Goal: Task Accomplishment & Management: Use online tool/utility

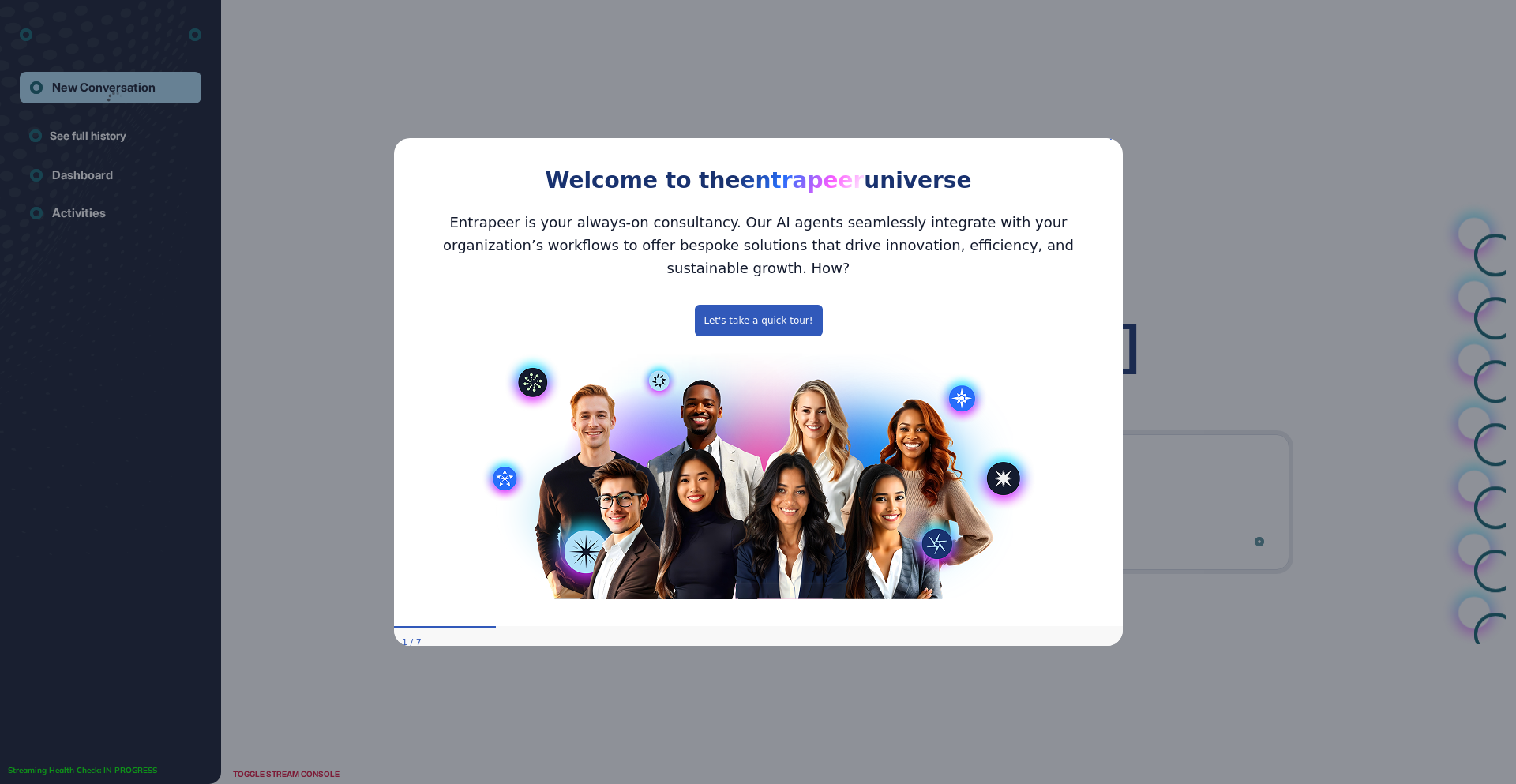
scroll to position [1, 1]
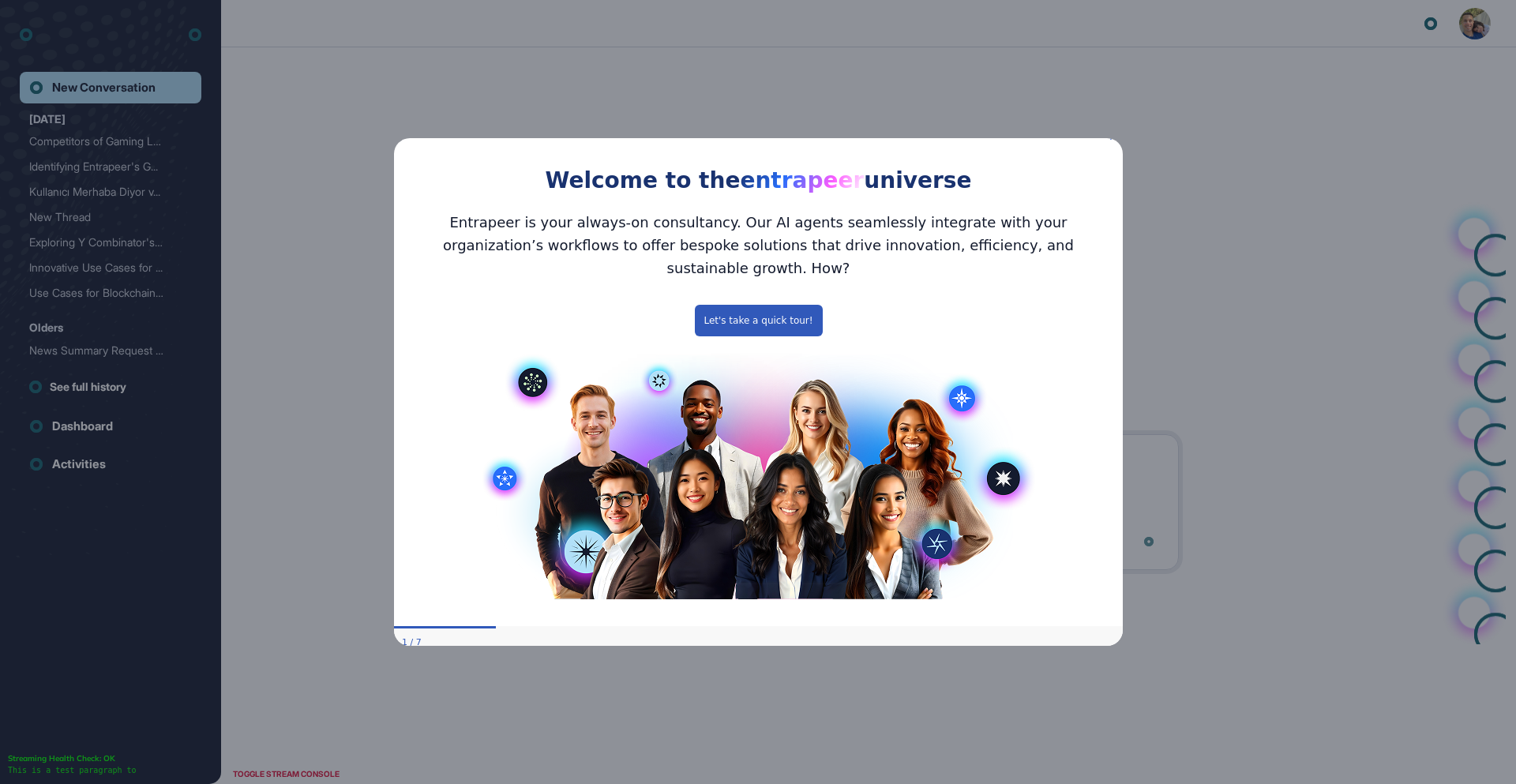
click at [1109, 140] on icon "Close Preview" at bounding box center [1112, 136] width 6 height 6
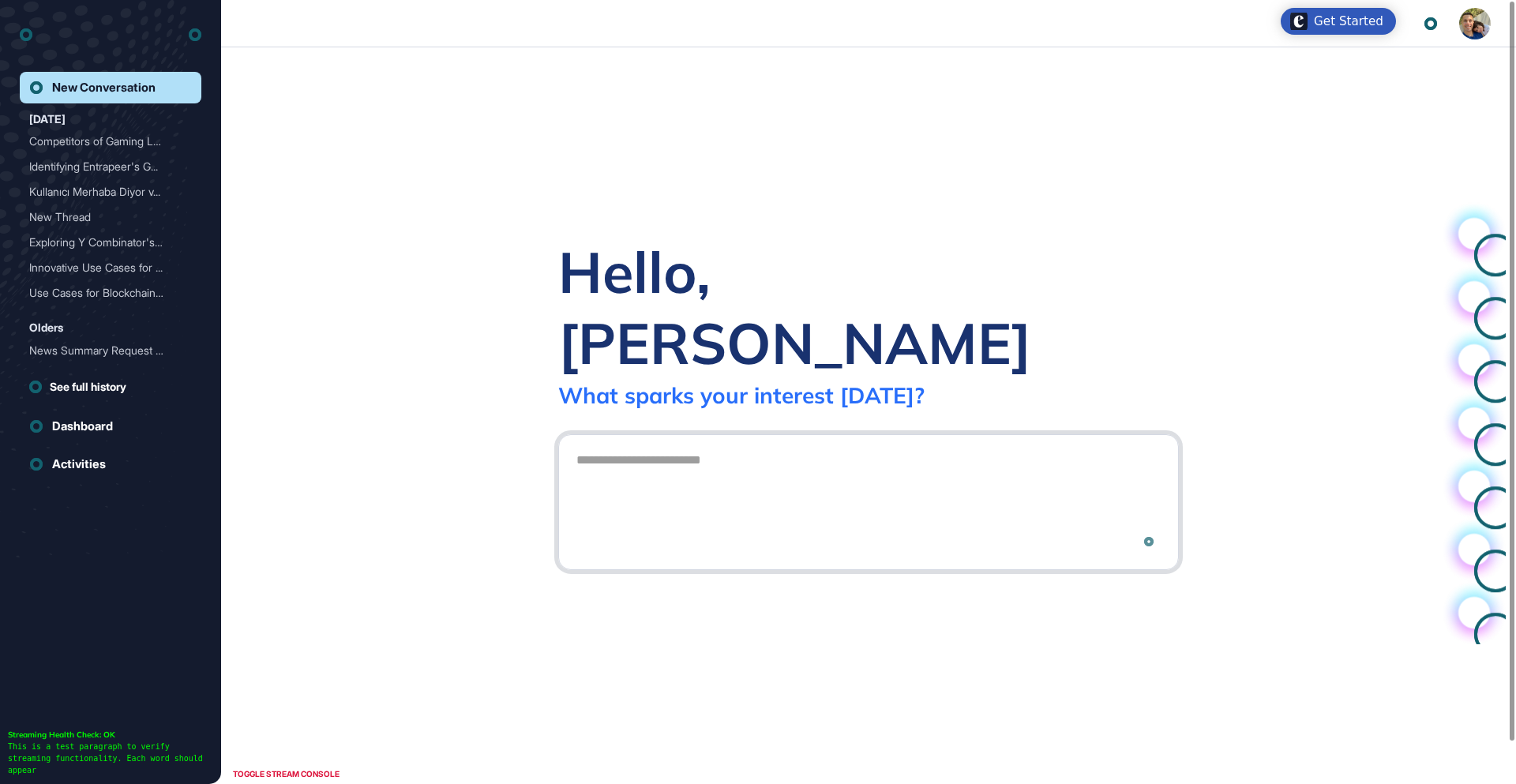
click at [831, 445] on textarea at bounding box center [868, 500] width 604 height 111
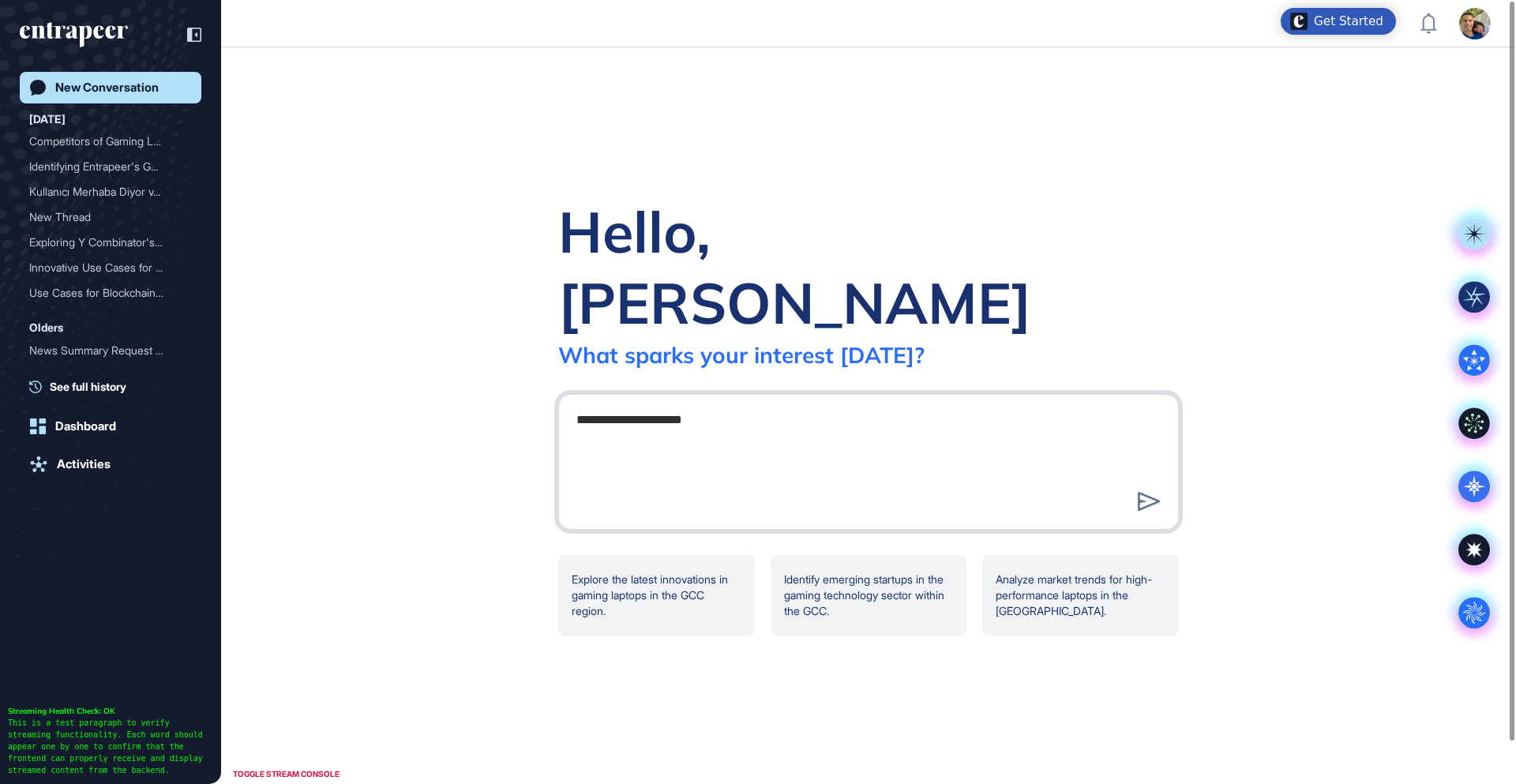
type textarea "**********"
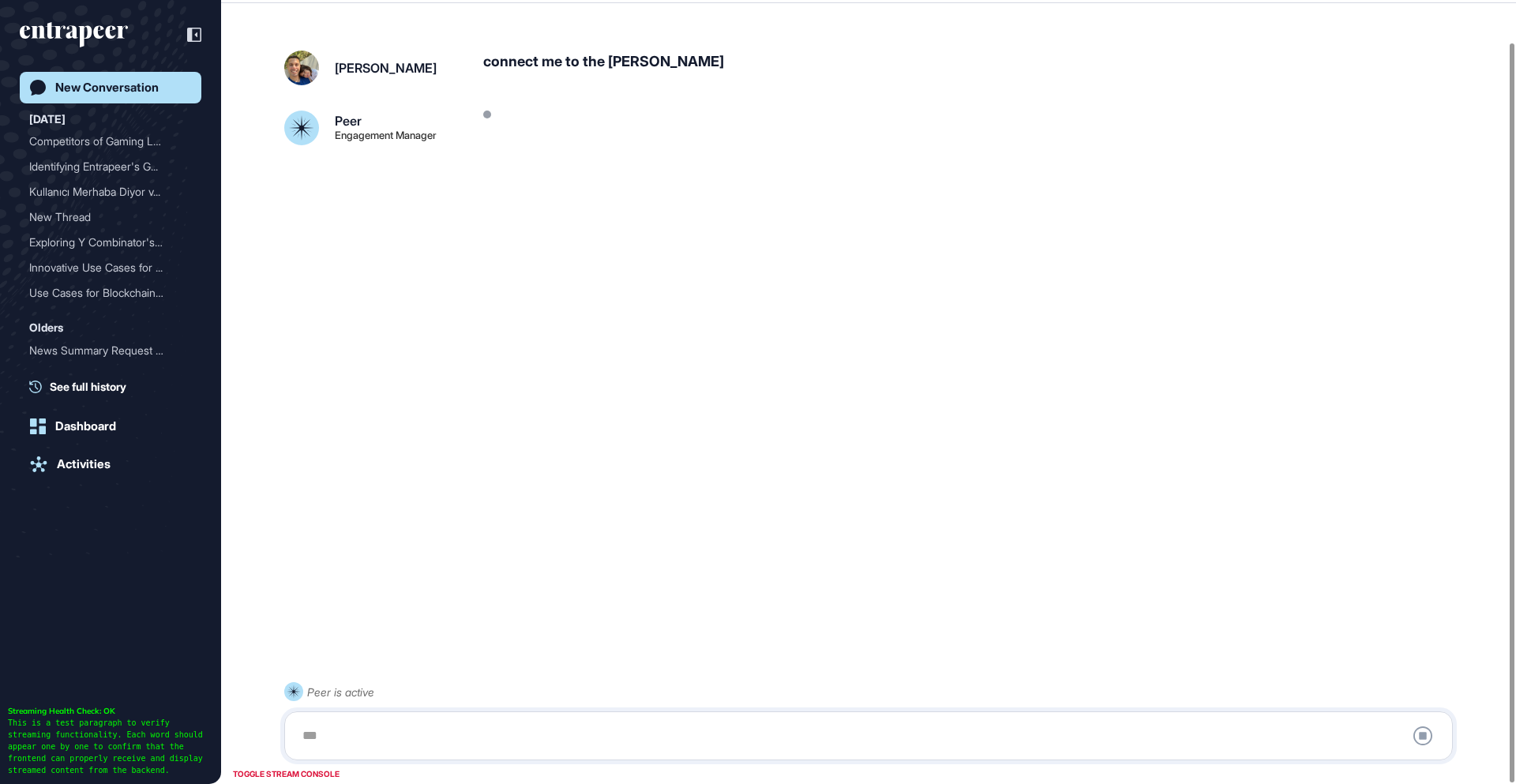
scroll to position [44, 0]
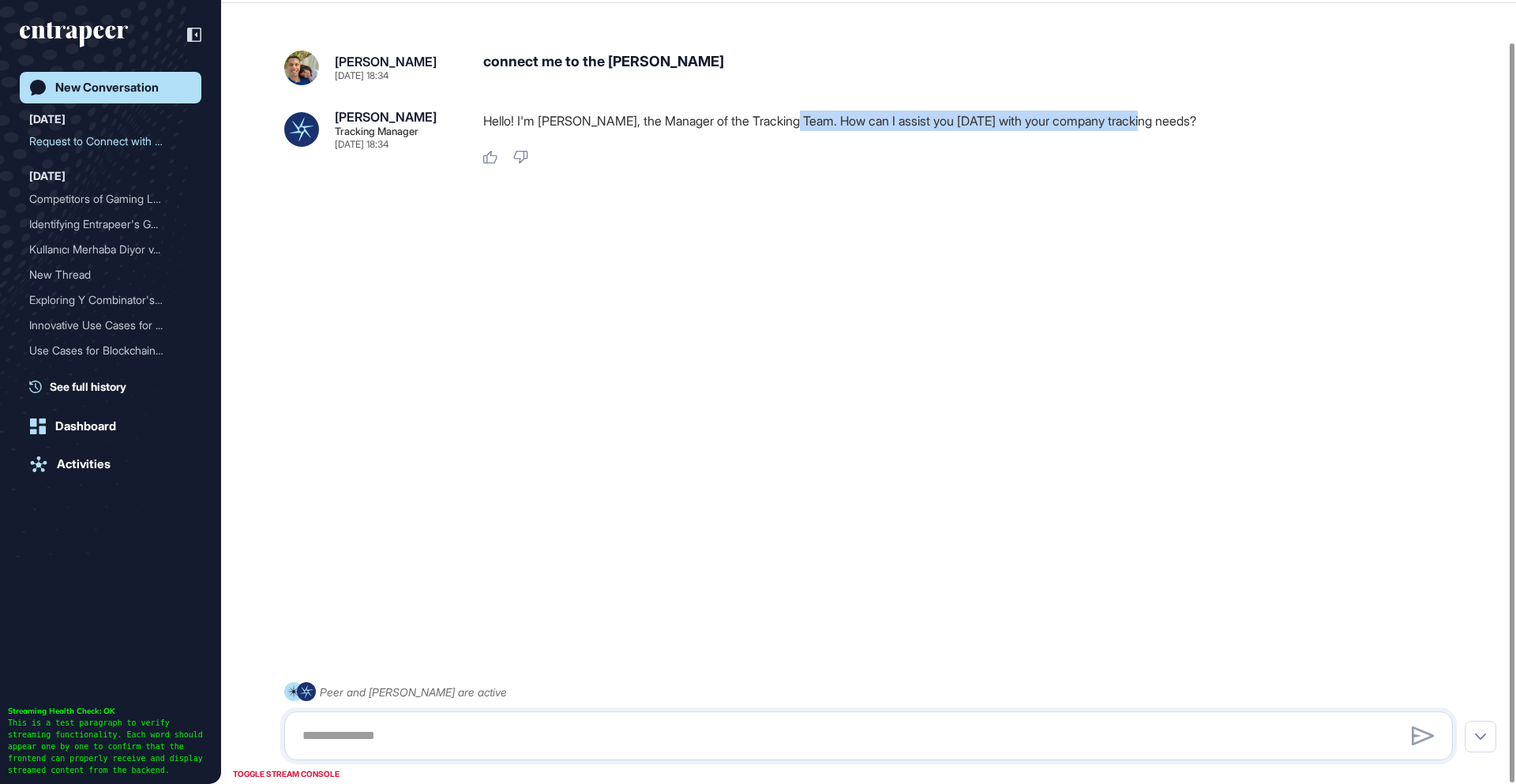
drag, startPoint x: 1173, startPoint y: 118, endPoint x: 804, endPoint y: 125, distance: 369.1
click at [804, 125] on p "Hello! I'm [PERSON_NAME], the Manager of the Tracking Team. How can I assist yo…" at bounding box center [974, 121] width 982 height 21
click at [719, 165] on div "Like Dislike" at bounding box center [974, 158] width 982 height 15
click at [563, 725] on textarea at bounding box center [868, 735] width 1151 height 31
type textarea "**********"
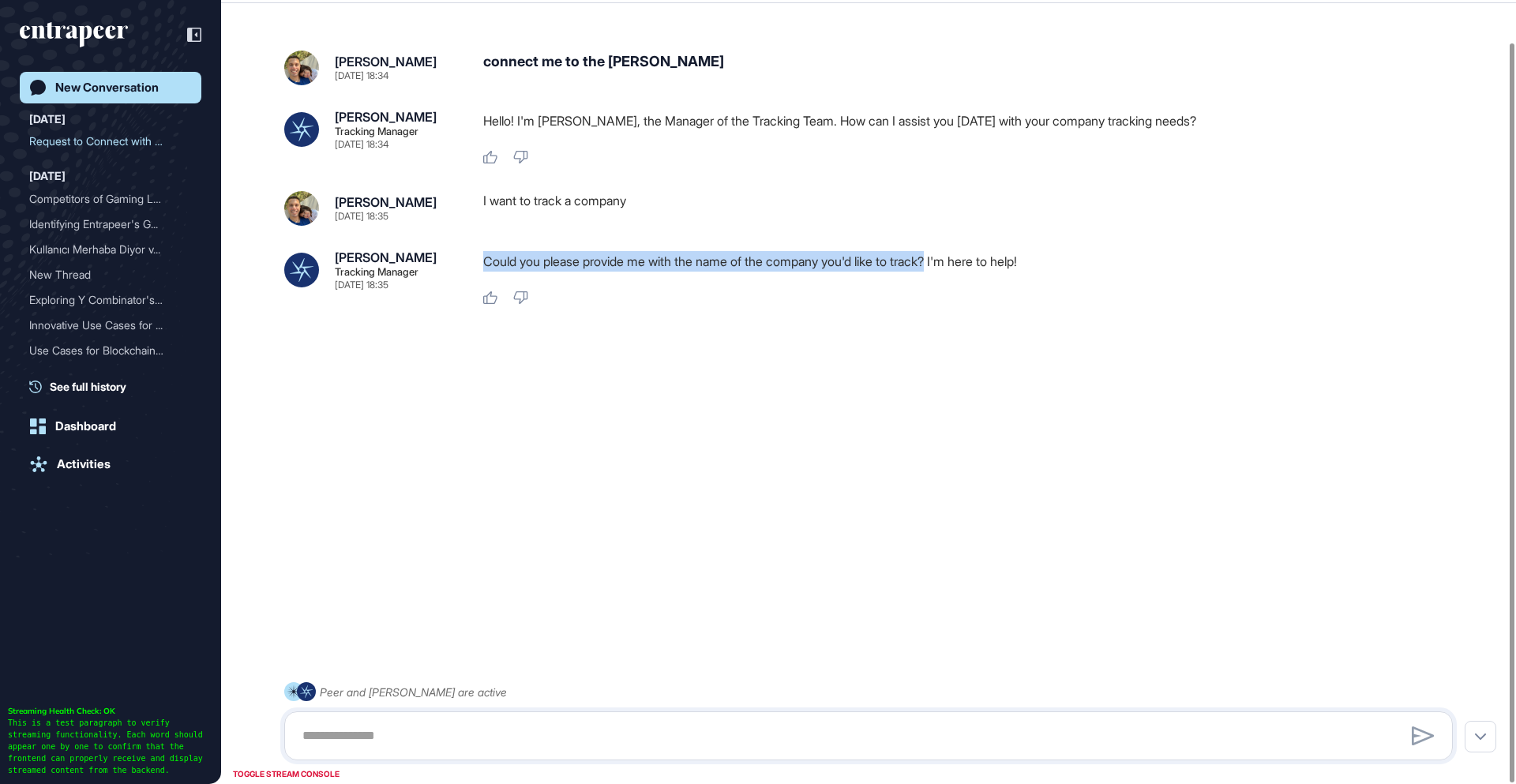
drag, startPoint x: 952, startPoint y: 262, endPoint x: 487, endPoint y: 258, distance: 465.0
click at [487, 258] on p "Could you please provide me with the name of the company you'd like to track? I…" at bounding box center [974, 262] width 982 height 21
copy p "Could you please provide me with the name of the company you'd like to track?"
click at [583, 735] on textarea at bounding box center [868, 735] width 1151 height 31
type textarea "******"
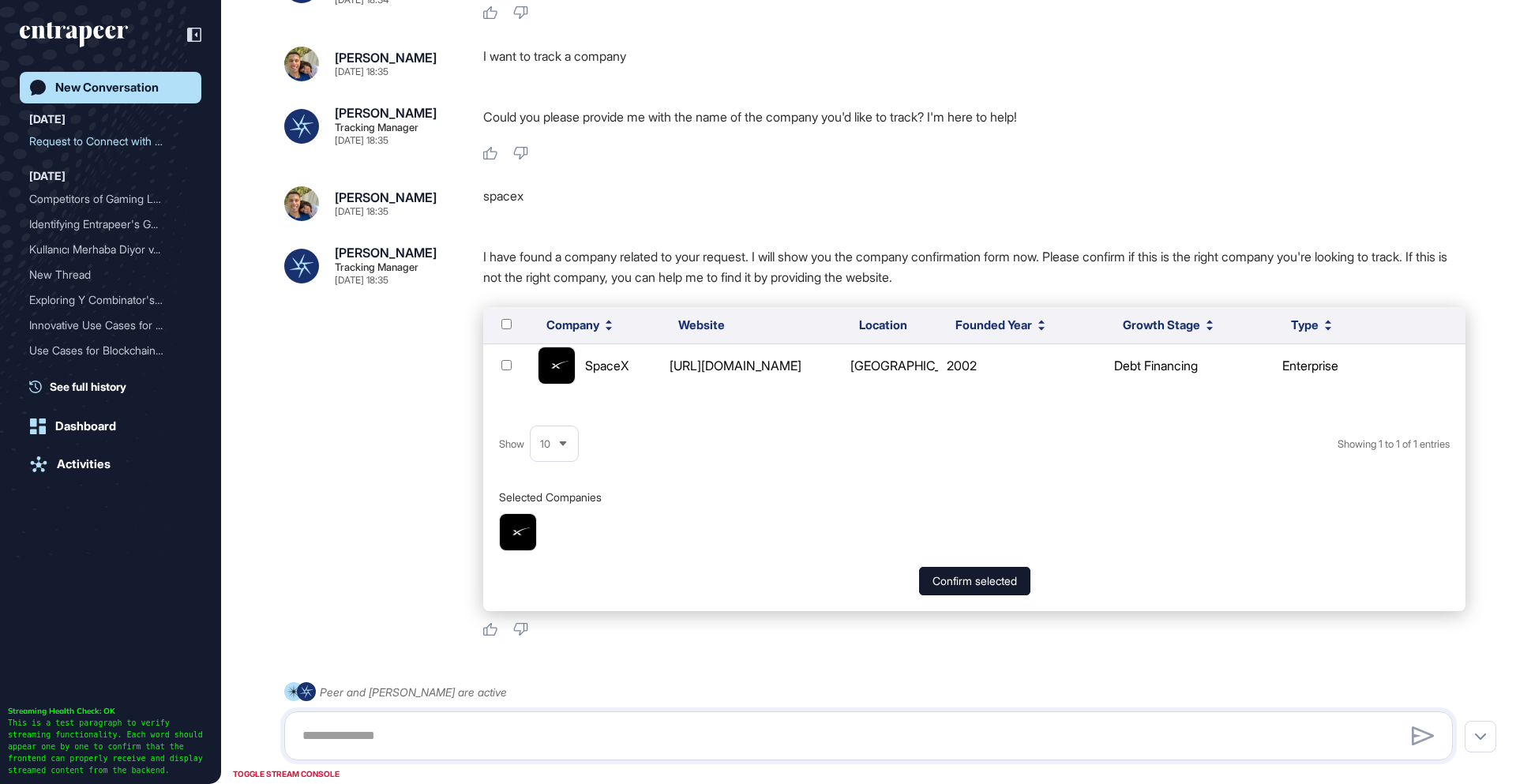
scroll to position [172, 0]
click at [978, 586] on button "Confirm selected" at bounding box center [974, 581] width 112 height 28
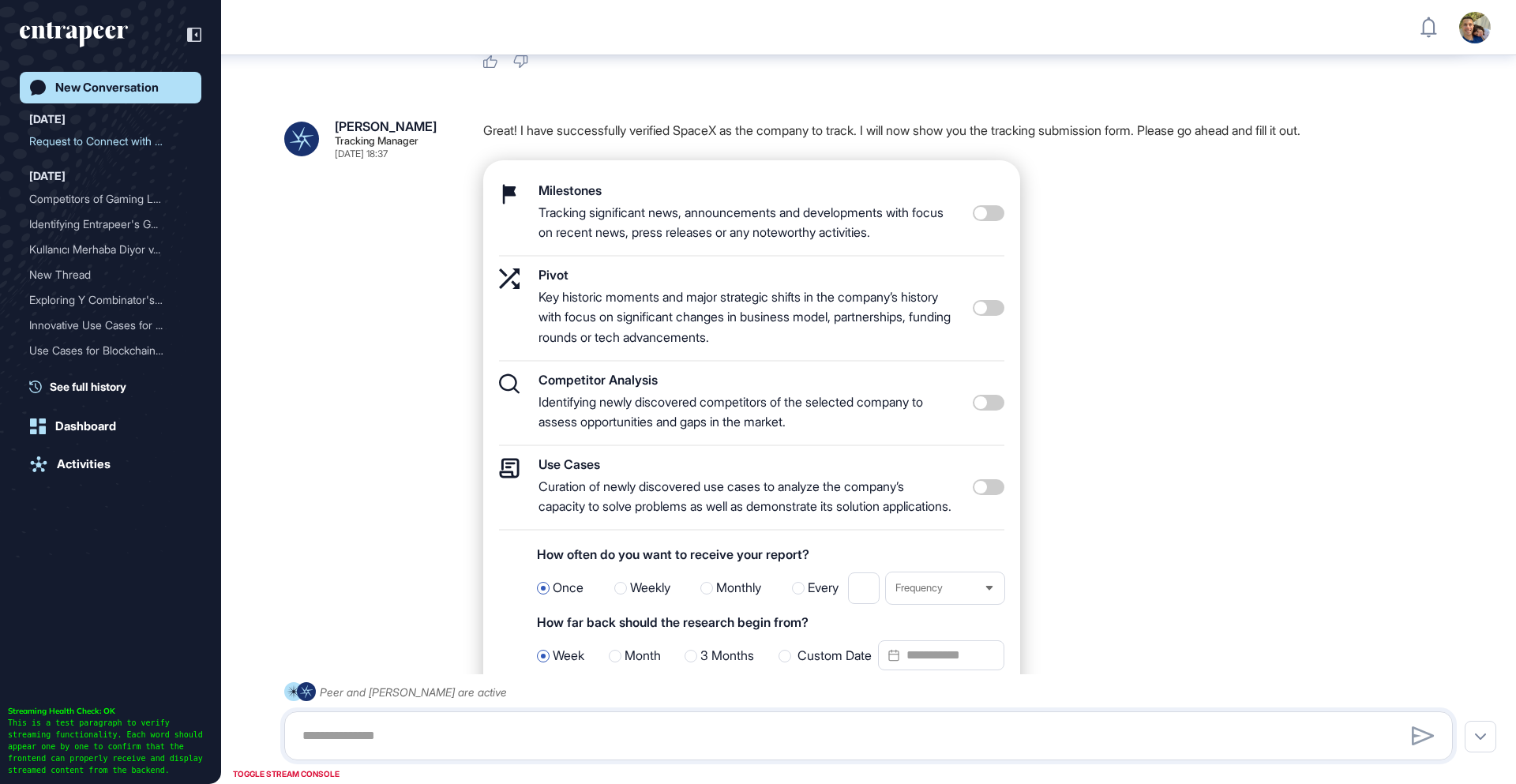
scroll to position [658, 0]
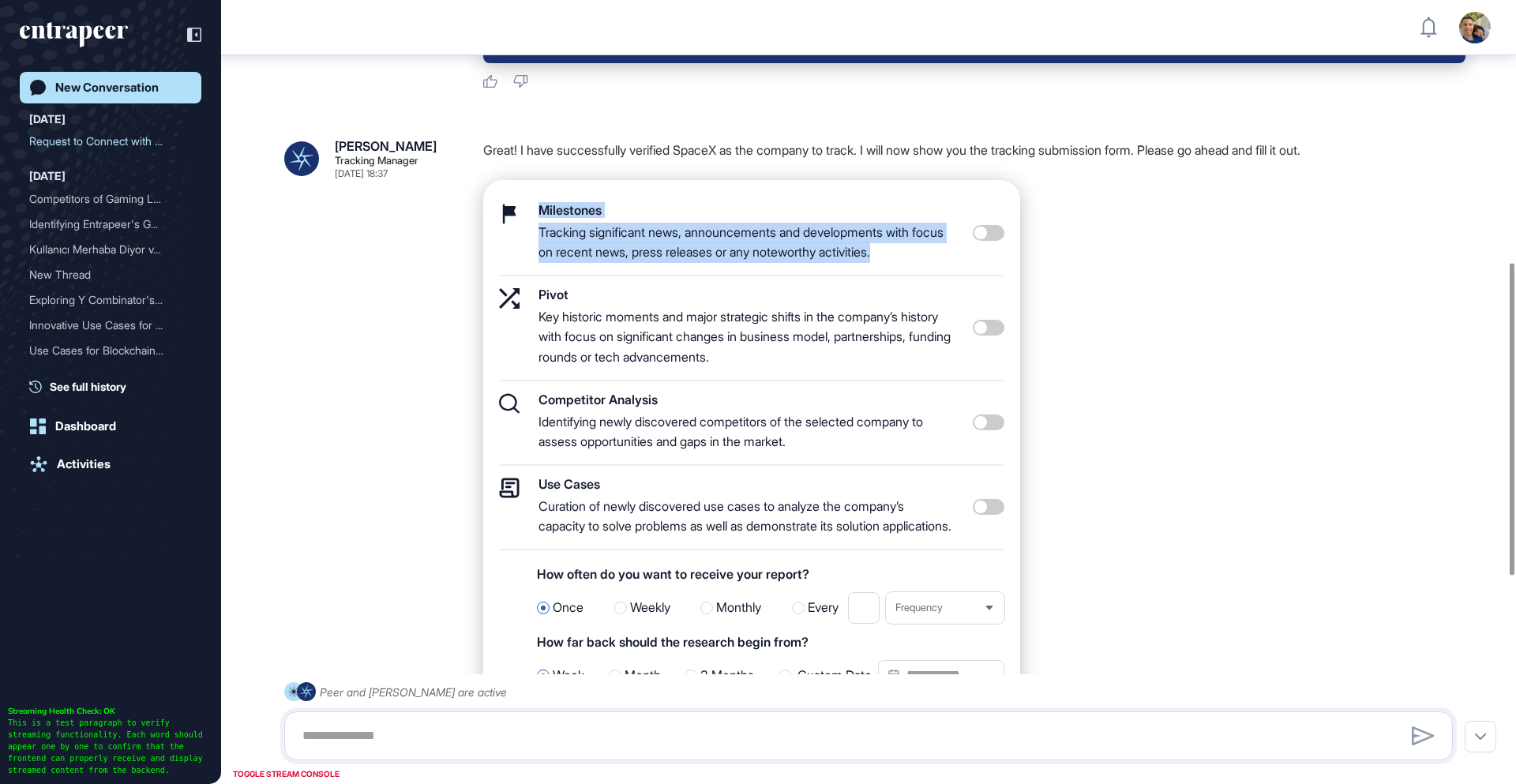
drag, startPoint x: 931, startPoint y: 253, endPoint x: 521, endPoint y: 208, distance: 412.5
click at [521, 208] on div "Milestones Tracking significant news, announcements and developments with focus…" at bounding box center [752, 240] width 506 height 73
copy div "Milestones Tracking significant news, announcements and developments with focus…"
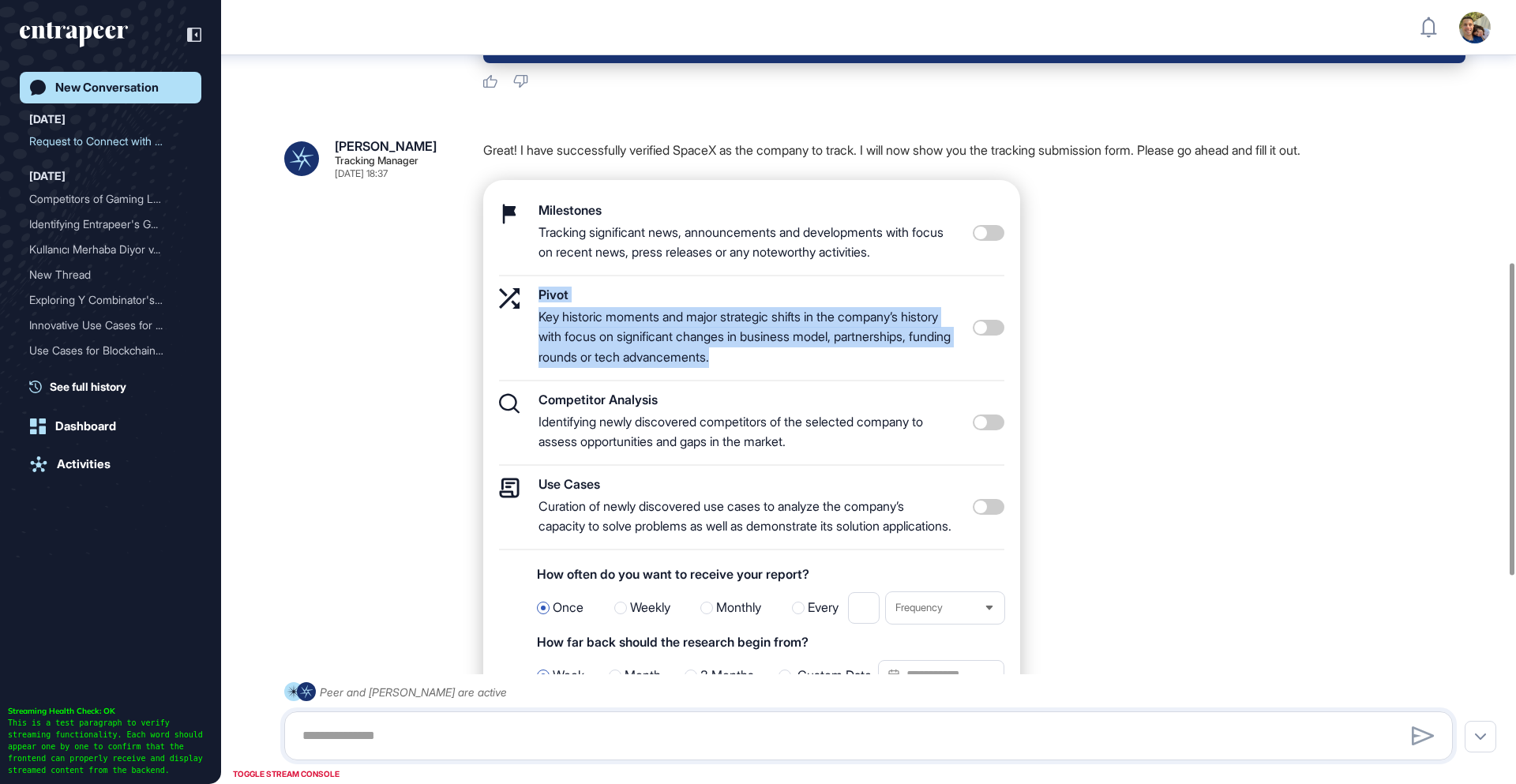
drag, startPoint x: 859, startPoint y: 364, endPoint x: 517, endPoint y: 310, distance: 346.2
click at [517, 310] on div "Pivot Key historic moments and major strategic shifts in the company’s history …" at bounding box center [752, 335] width 506 height 93
copy div "Pivot Key historic moments and major strategic shifts in the company’s history …"
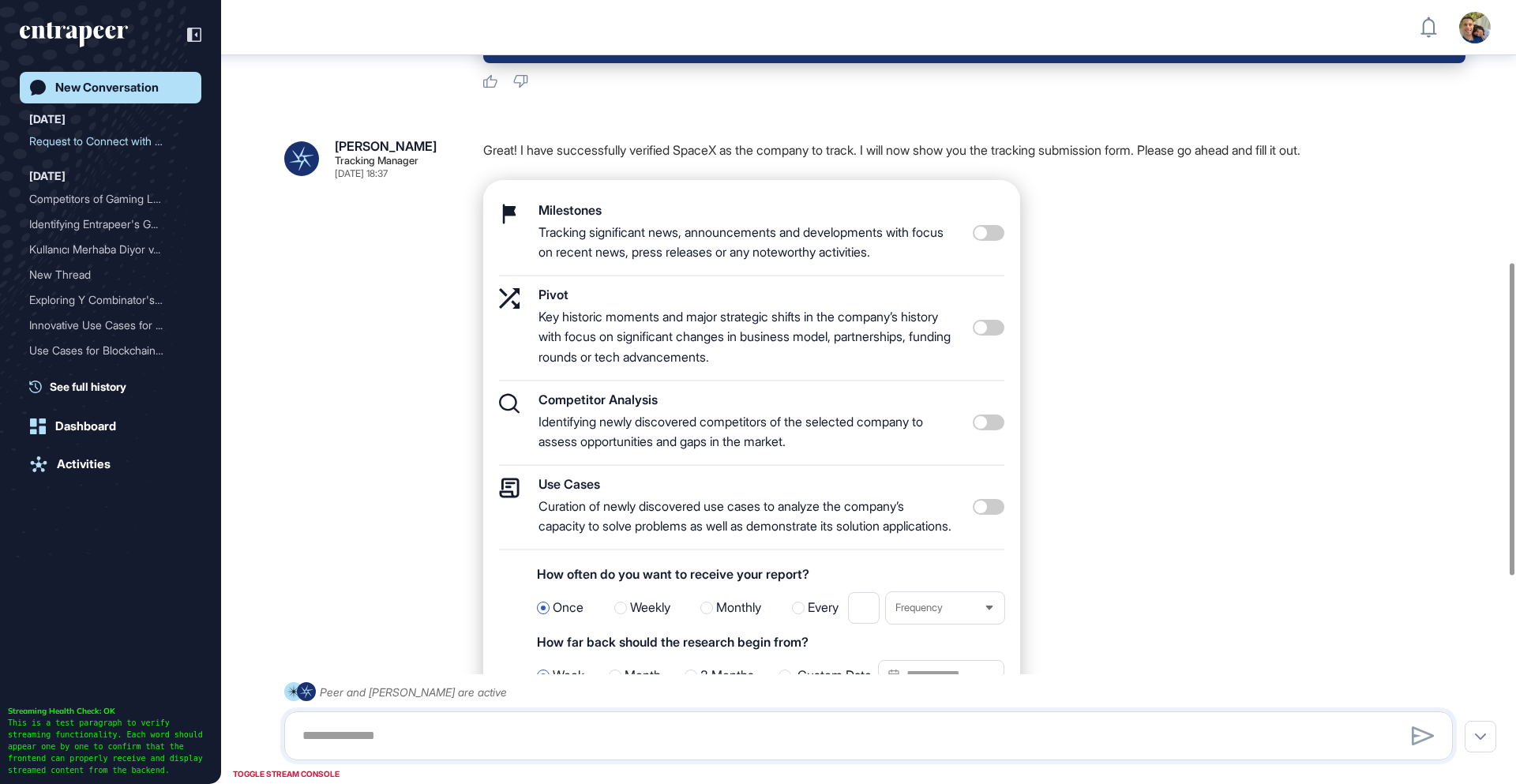
drag, startPoint x: 543, startPoint y: 402, endPoint x: 811, endPoint y: 445, distance: 271.4
click at [782, 437] on div "Competitor Analysis Identifying newly discovered competitors of the selected co…" at bounding box center [746, 423] width 415 height 59
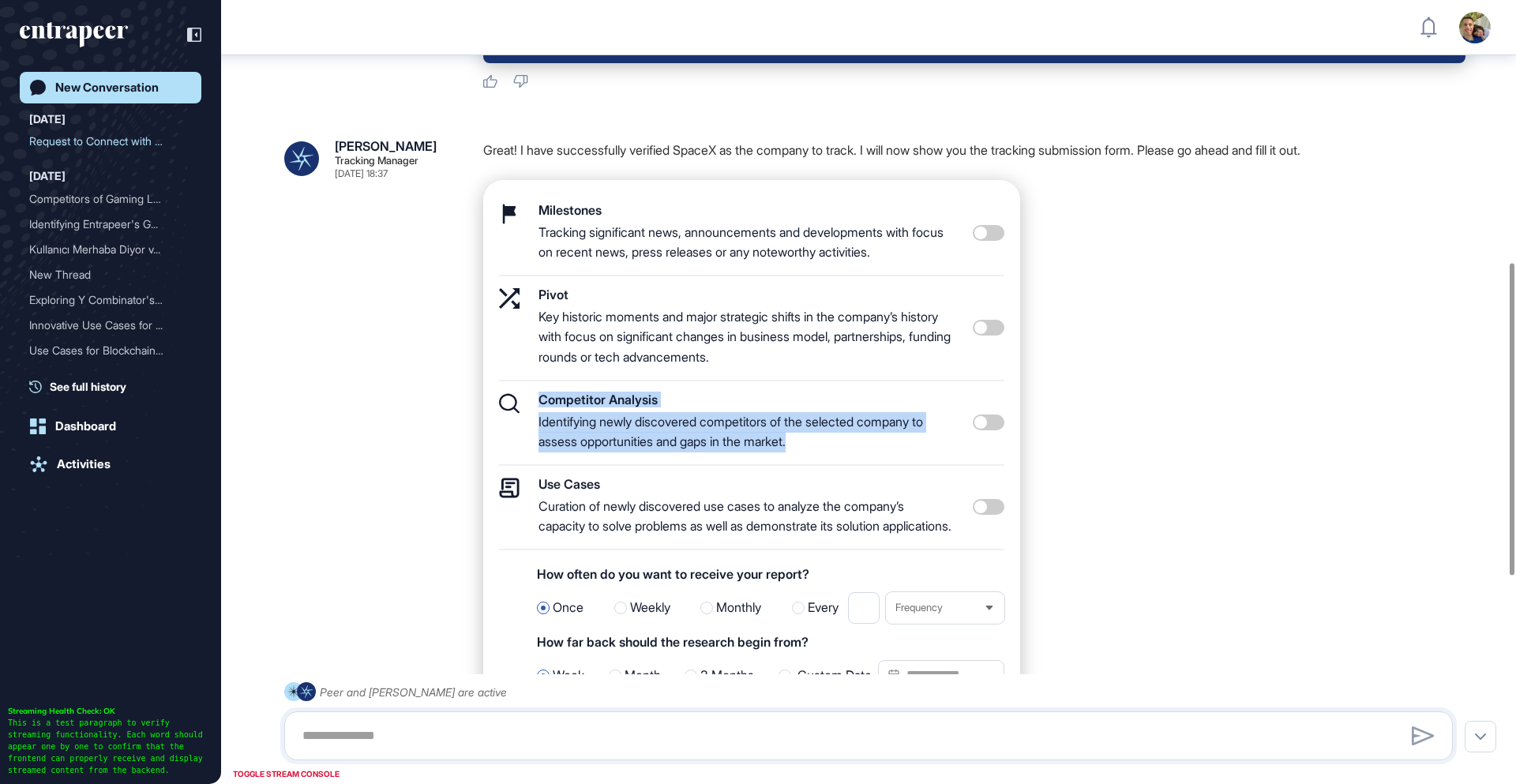
drag, startPoint x: 811, startPoint y: 445, endPoint x: 530, endPoint y: 405, distance: 283.8
click at [530, 405] on div "Competitor Analysis Identifying newly discovered competitors of the selected co…" at bounding box center [752, 429] width 506 height 73
copy div "Competitor Analysis Identifying newly discovered competitors of the selected co…"
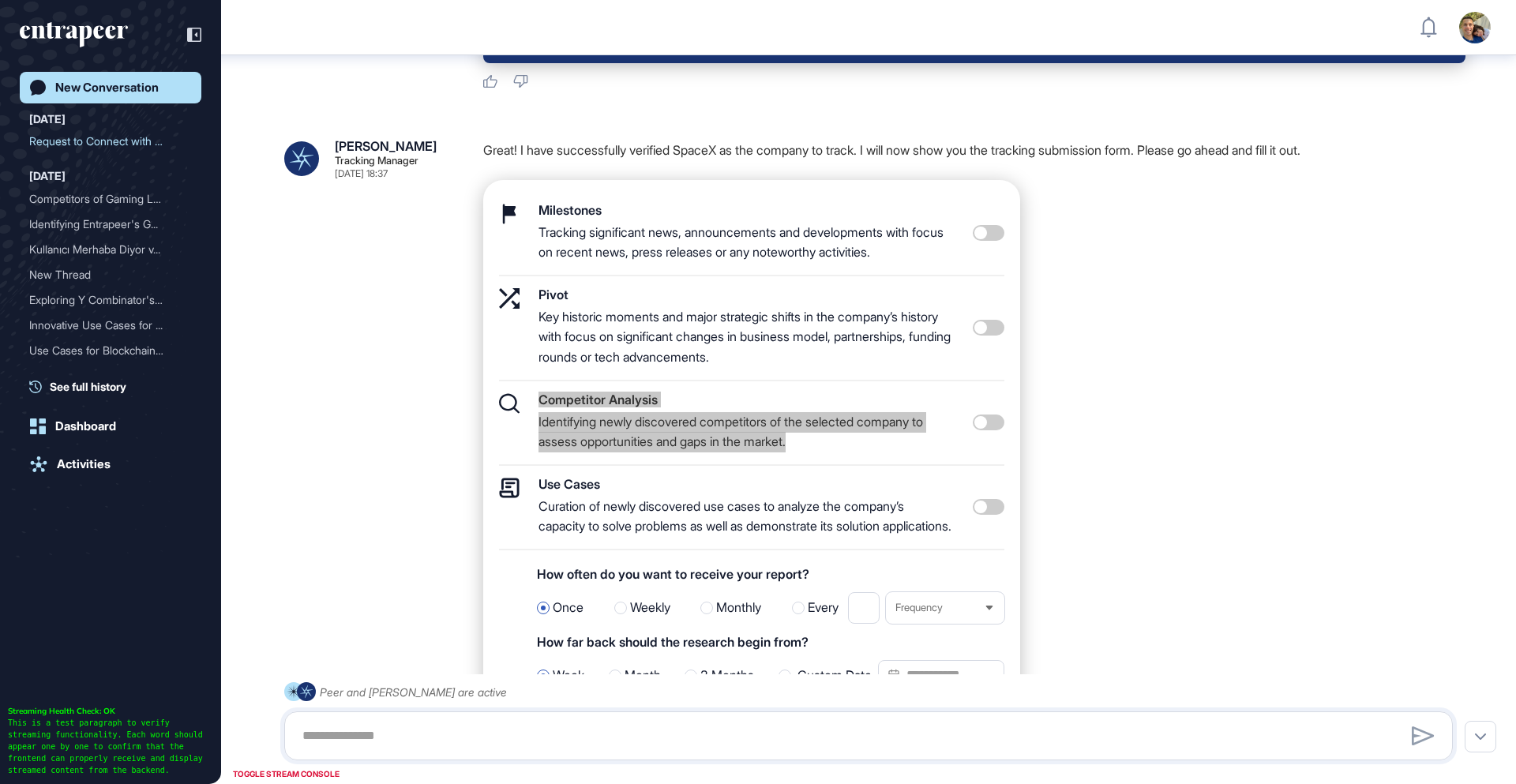
scroll to position [770, 0]
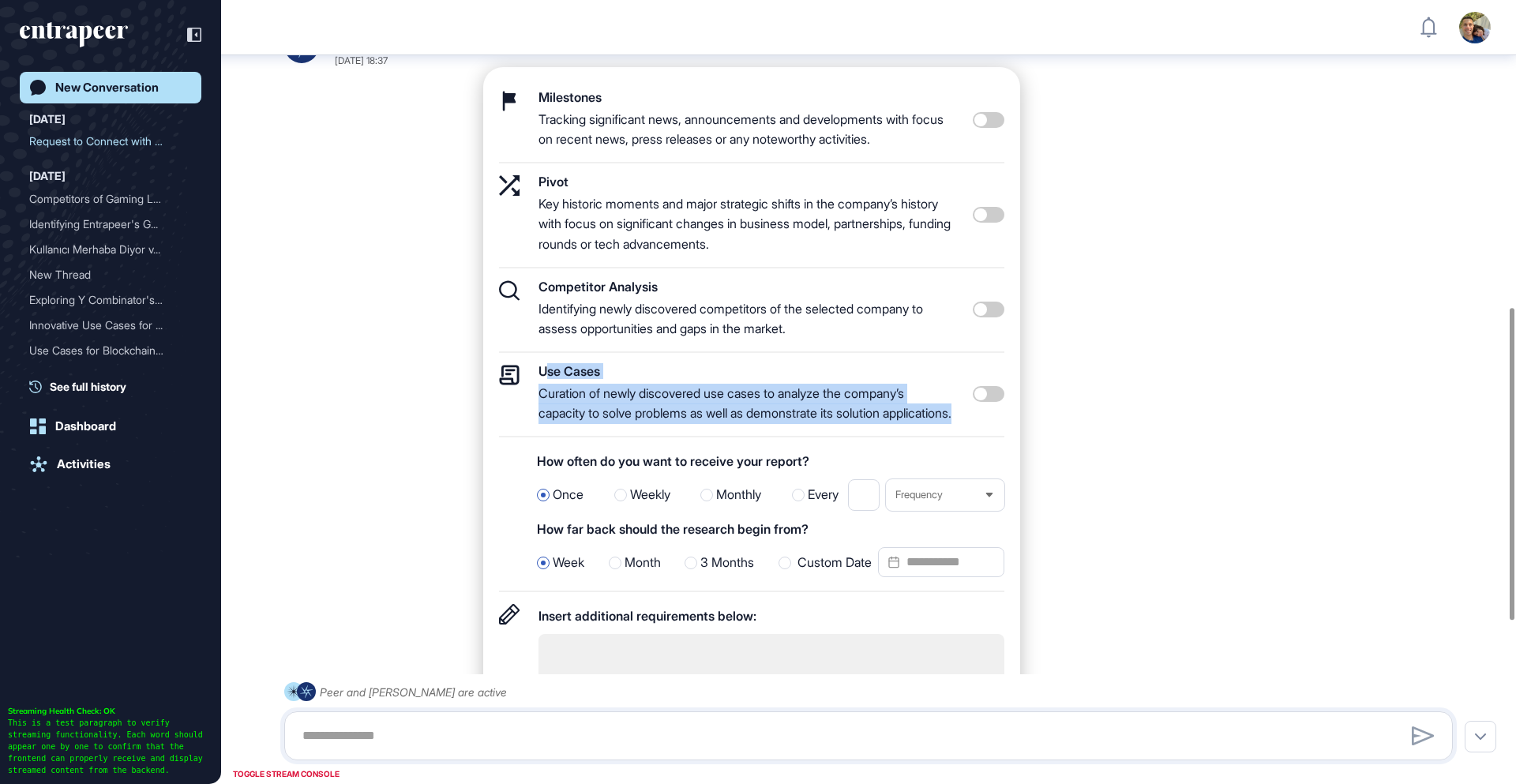
drag, startPoint x: 543, startPoint y: 375, endPoint x: 640, endPoint y: 442, distance: 117.9
click at [640, 424] on div "Use Cases Curation of newly discovered use cases to analyze the company’s capac…" at bounding box center [746, 395] width 415 height 59
click at [639, 424] on div "Curation of newly discovered use cases to analyze the company’s capacity to sol…" at bounding box center [746, 404] width 415 height 40
drag, startPoint x: 641, startPoint y: 442, endPoint x: 523, endPoint y: 382, distance: 132.4
click at [523, 382] on div "Use Cases Curation of newly discovered use cases to analyze the company’s capac…" at bounding box center [752, 401] width 506 height 73
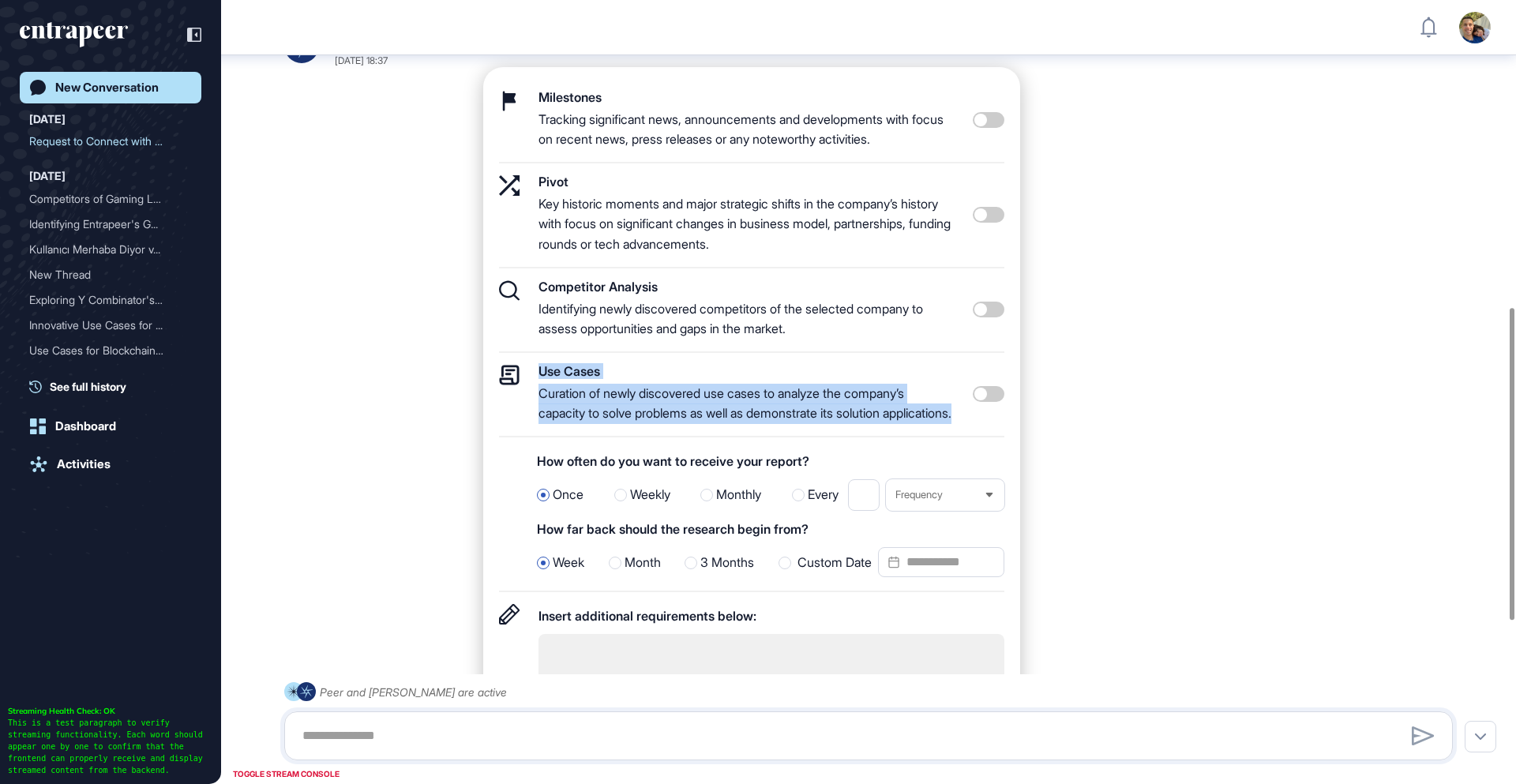
copy div "Use Cases Curation of newly discovered use cases to analyze the company’s capac…"
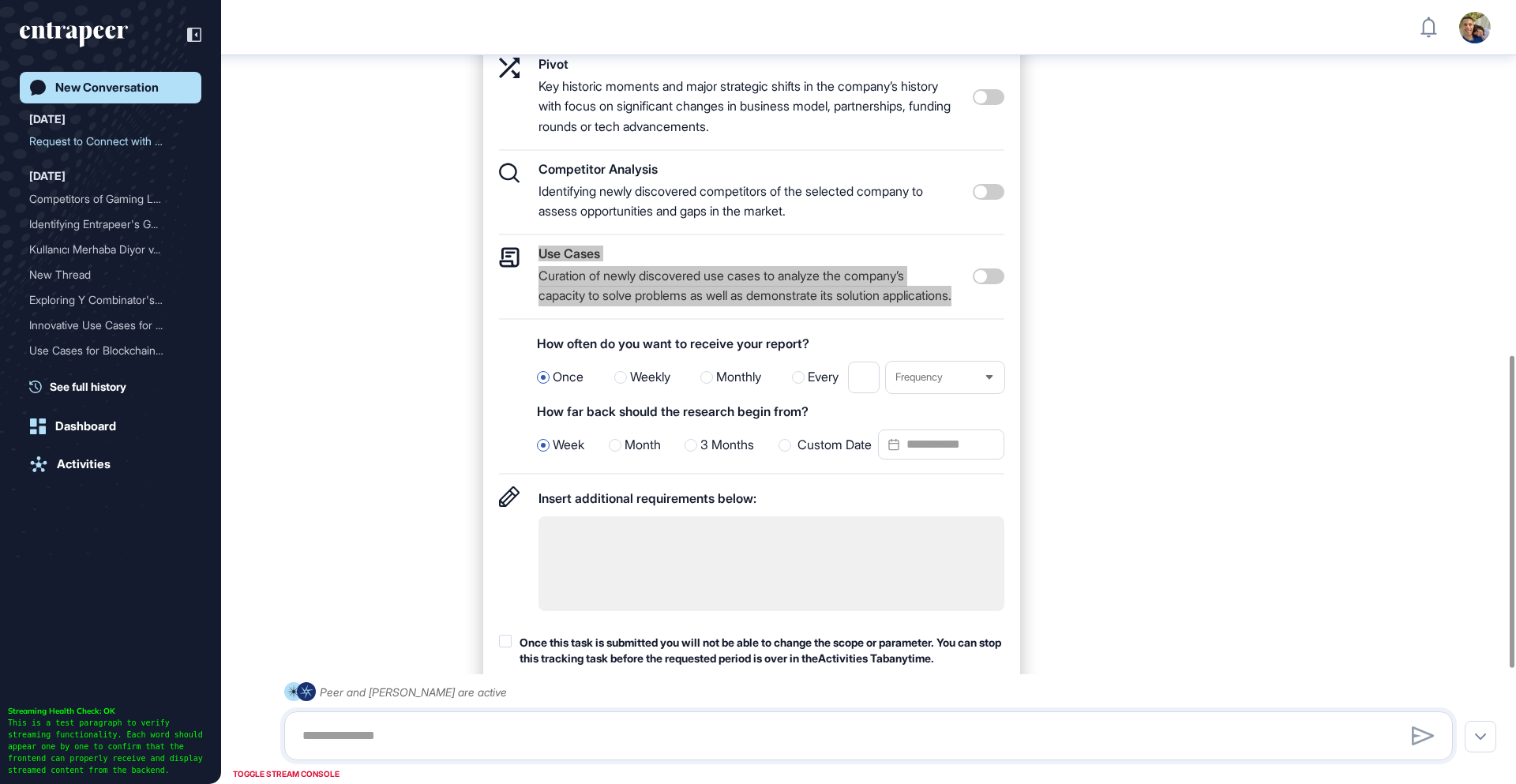
scroll to position [891, 0]
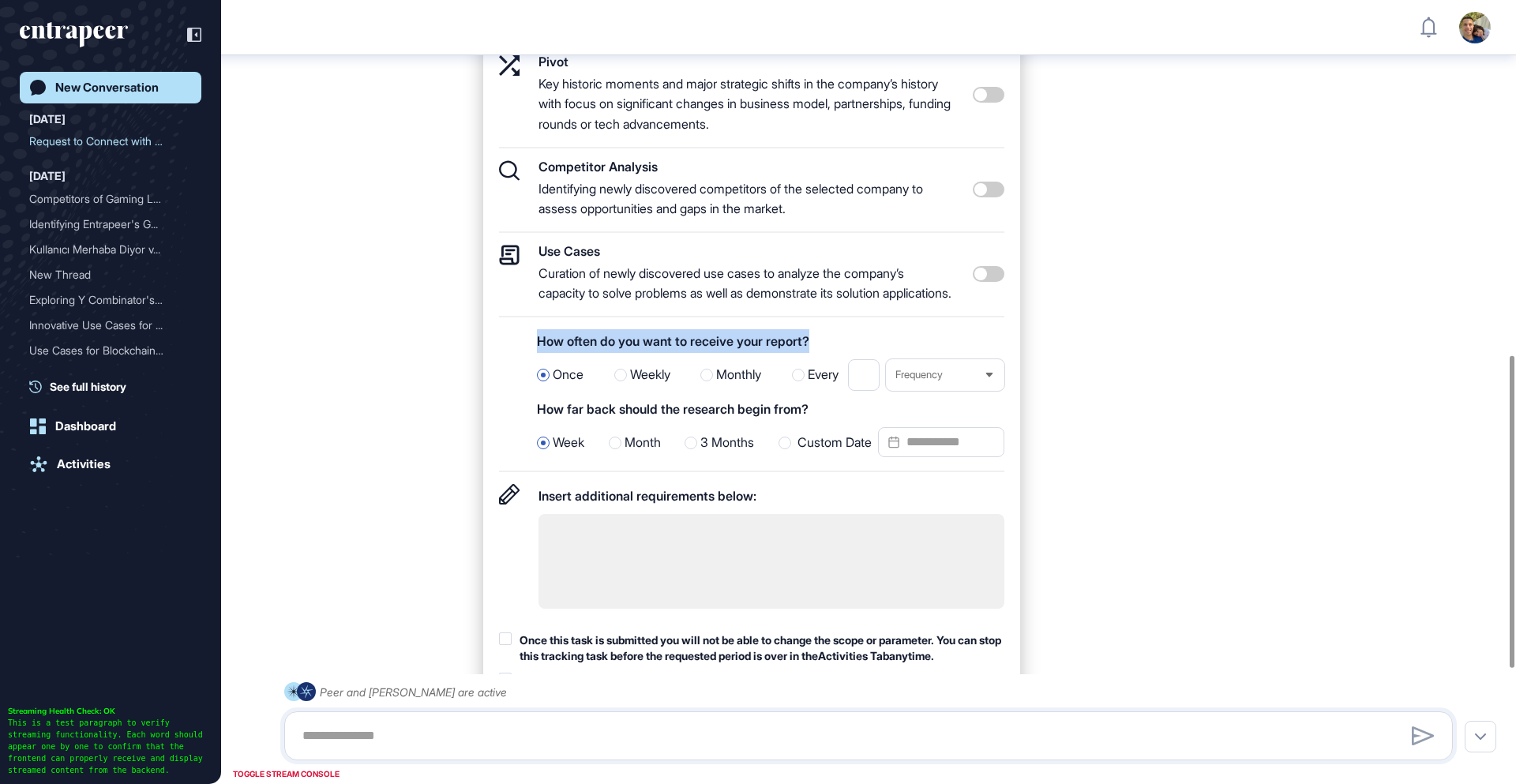
drag, startPoint x: 827, startPoint y: 365, endPoint x: 537, endPoint y: 356, distance: 290.1
click at [537, 353] on div "How often do you want to receive your report?" at bounding box center [770, 341] width 467 height 24
copy div "How often do you want to receive your report?"
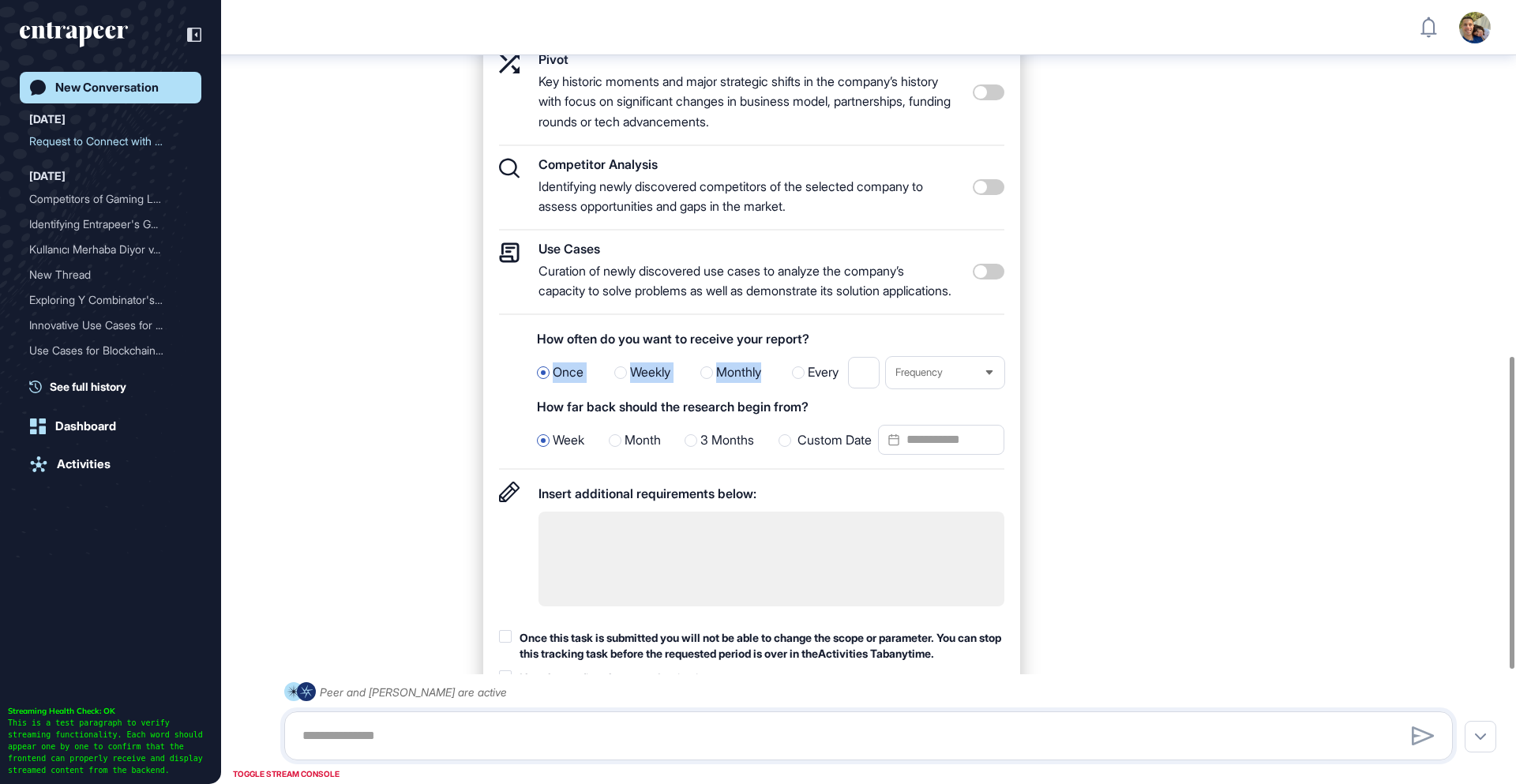
drag, startPoint x: 557, startPoint y: 384, endPoint x: 772, endPoint y: 397, distance: 215.4
click at [772, 388] on div "Once Weekly Monthly Every * Frequency" at bounding box center [770, 372] width 467 height 31
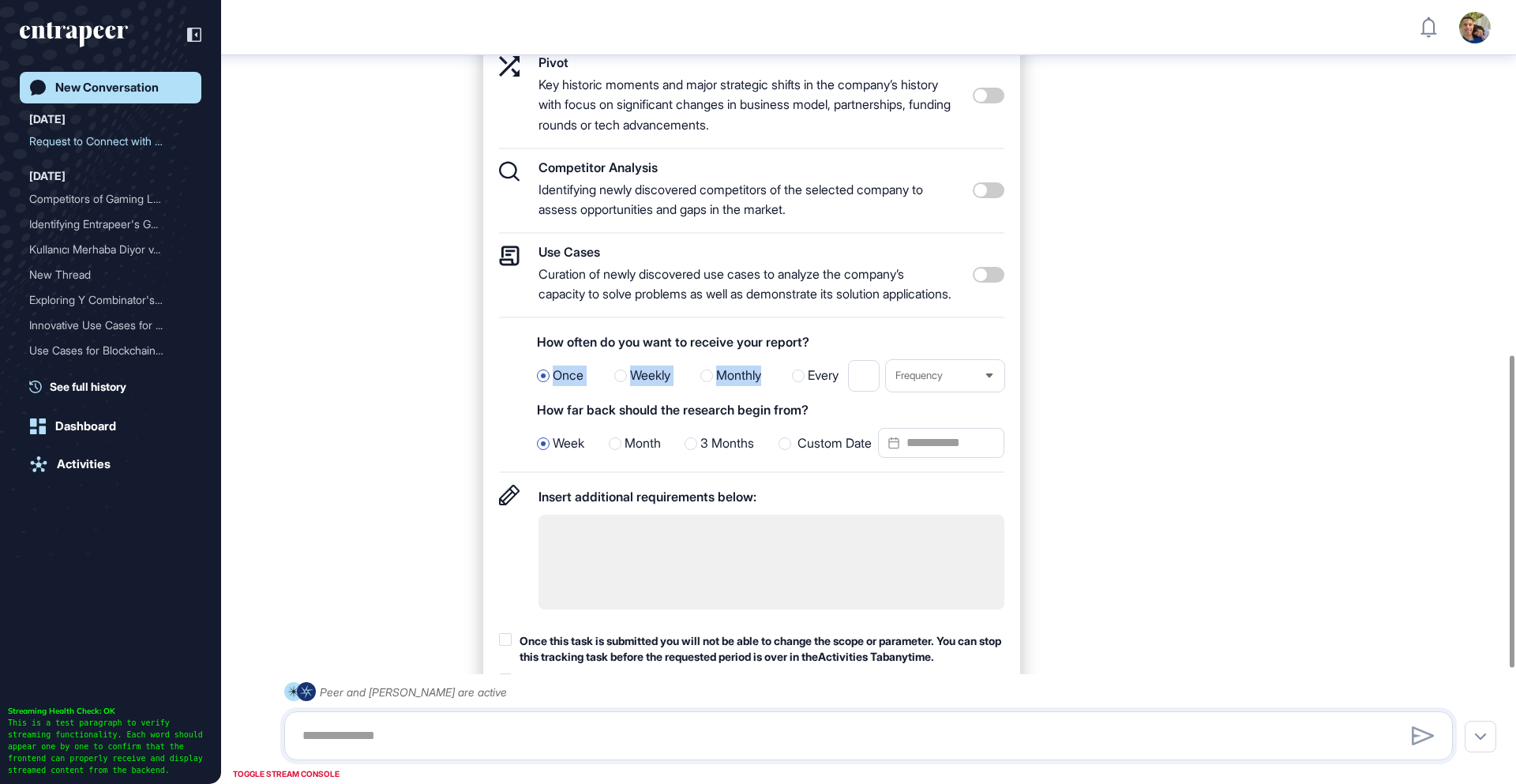
copy div "Once Weekly Monthly"
click at [962, 391] on div "Frequency" at bounding box center [945, 376] width 119 height 30
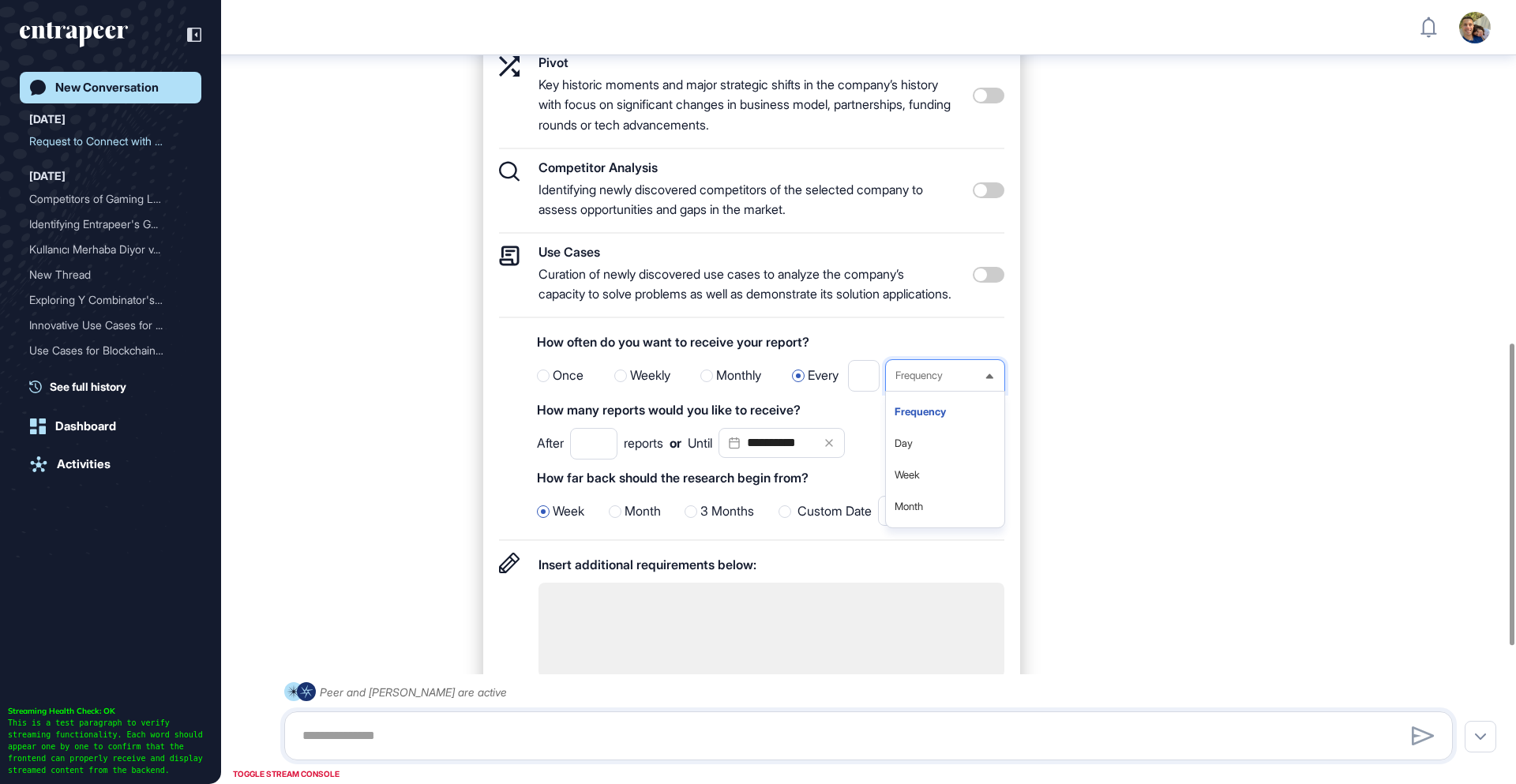
click at [1088, 376] on div "**********" at bounding box center [974, 413] width 982 height 932
click at [701, 382] on div at bounding box center [707, 376] width 13 height 13
click at [933, 381] on span "Frequency" at bounding box center [919, 375] width 47 height 12
click at [1064, 415] on div "**********" at bounding box center [974, 413] width 982 height 932
click at [950, 391] on div "Frequency" at bounding box center [945, 376] width 119 height 30
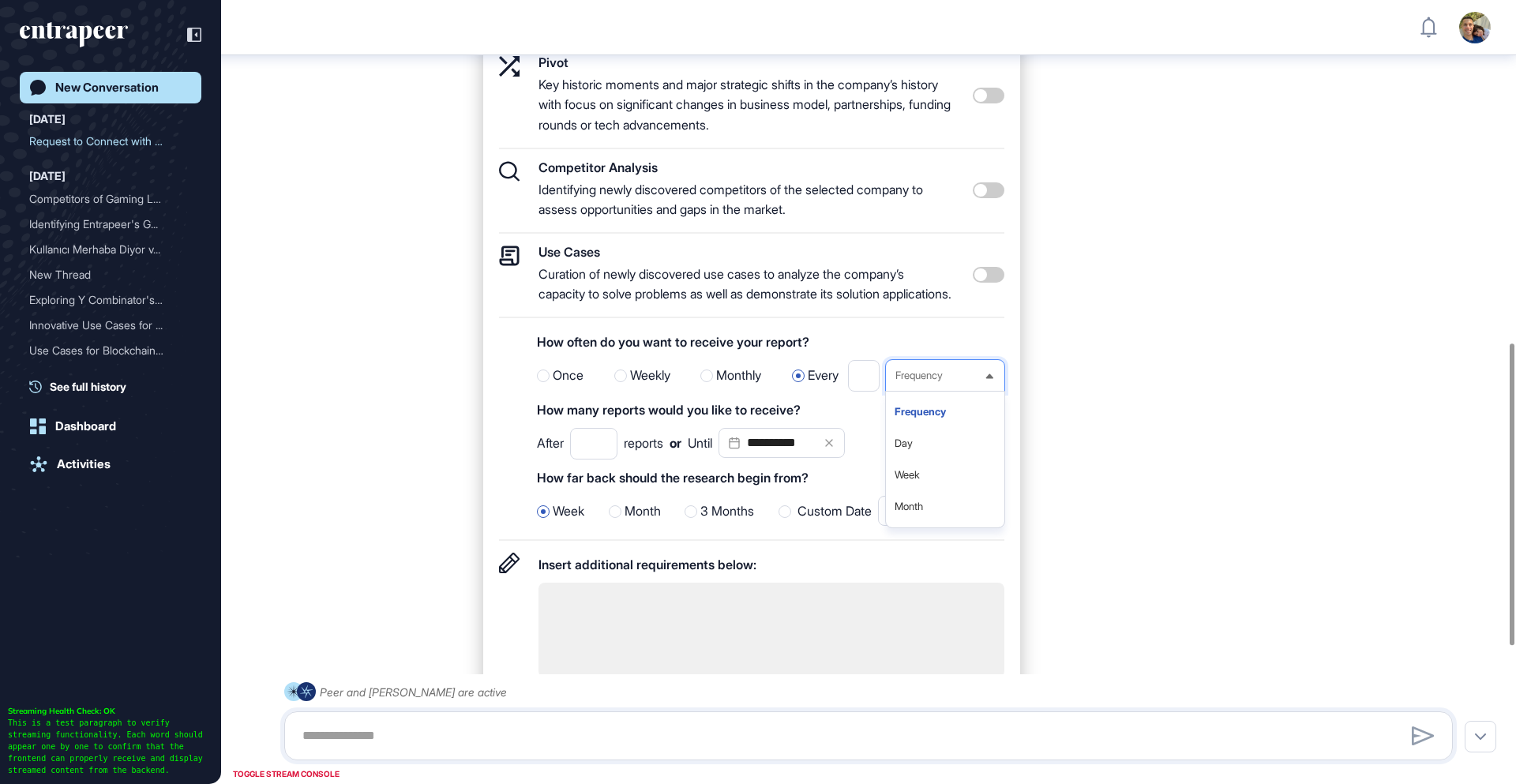
click at [1106, 405] on div "**********" at bounding box center [974, 413] width 982 height 932
click at [711, 386] on label "Monthly" at bounding box center [731, 376] width 61 height 21
click at [1085, 393] on div "**********" at bounding box center [974, 413] width 982 height 932
drag, startPoint x: 816, startPoint y: 431, endPoint x: 538, endPoint y: 428, distance: 278.0
click at [538, 421] on div "How many reports would you like to receive?" at bounding box center [770, 410] width 467 height 24
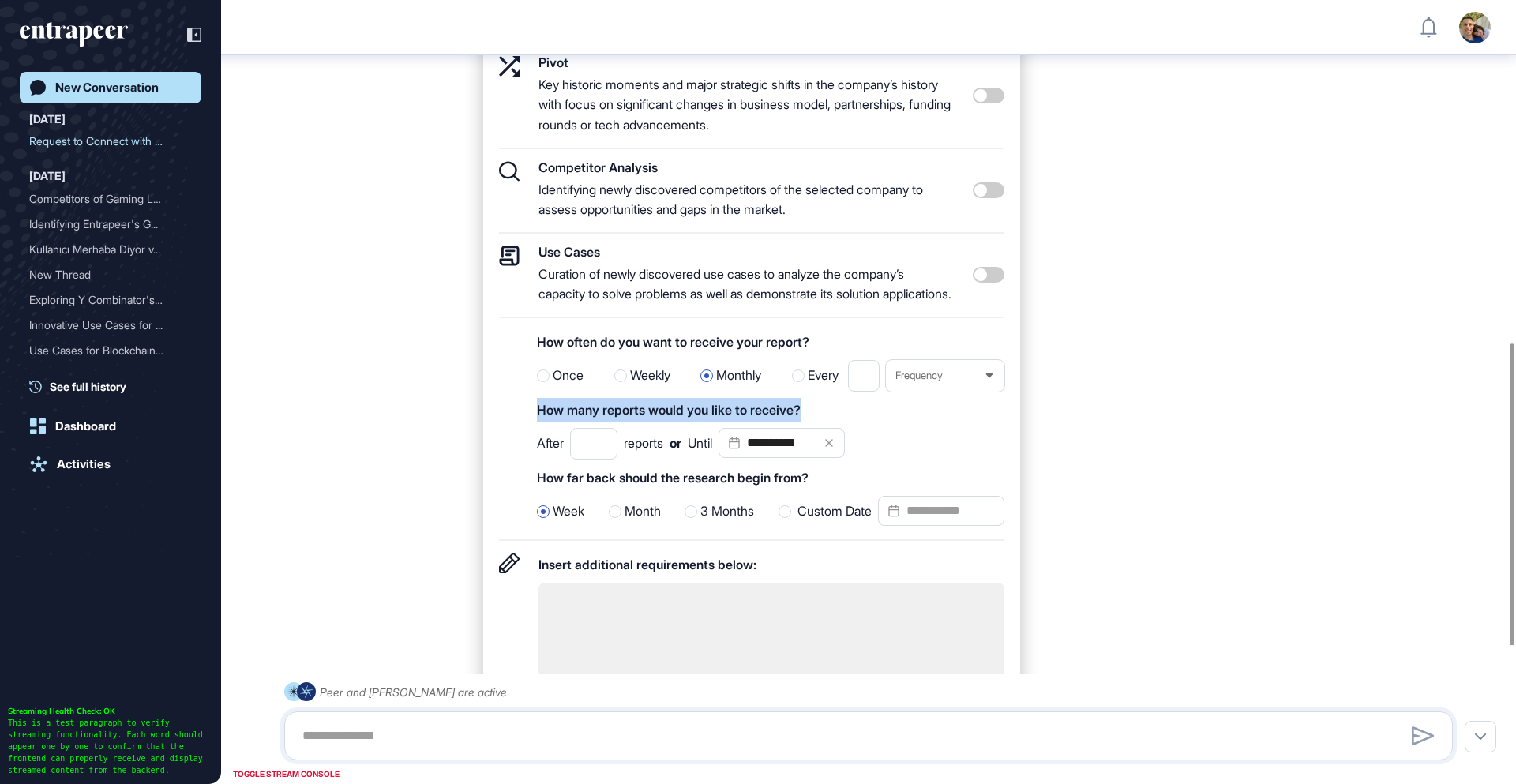
copy div "How many reports would you like to receive?"
click at [624, 386] on label "Weekly" at bounding box center [642, 376] width 56 height 21
drag, startPoint x: 629, startPoint y: 467, endPoint x: 675, endPoint y: 468, distance: 46.0
click at [675, 460] on div "**********" at bounding box center [691, 443] width 308 height 31
click at [693, 460] on div "**********" at bounding box center [691, 443] width 308 height 31
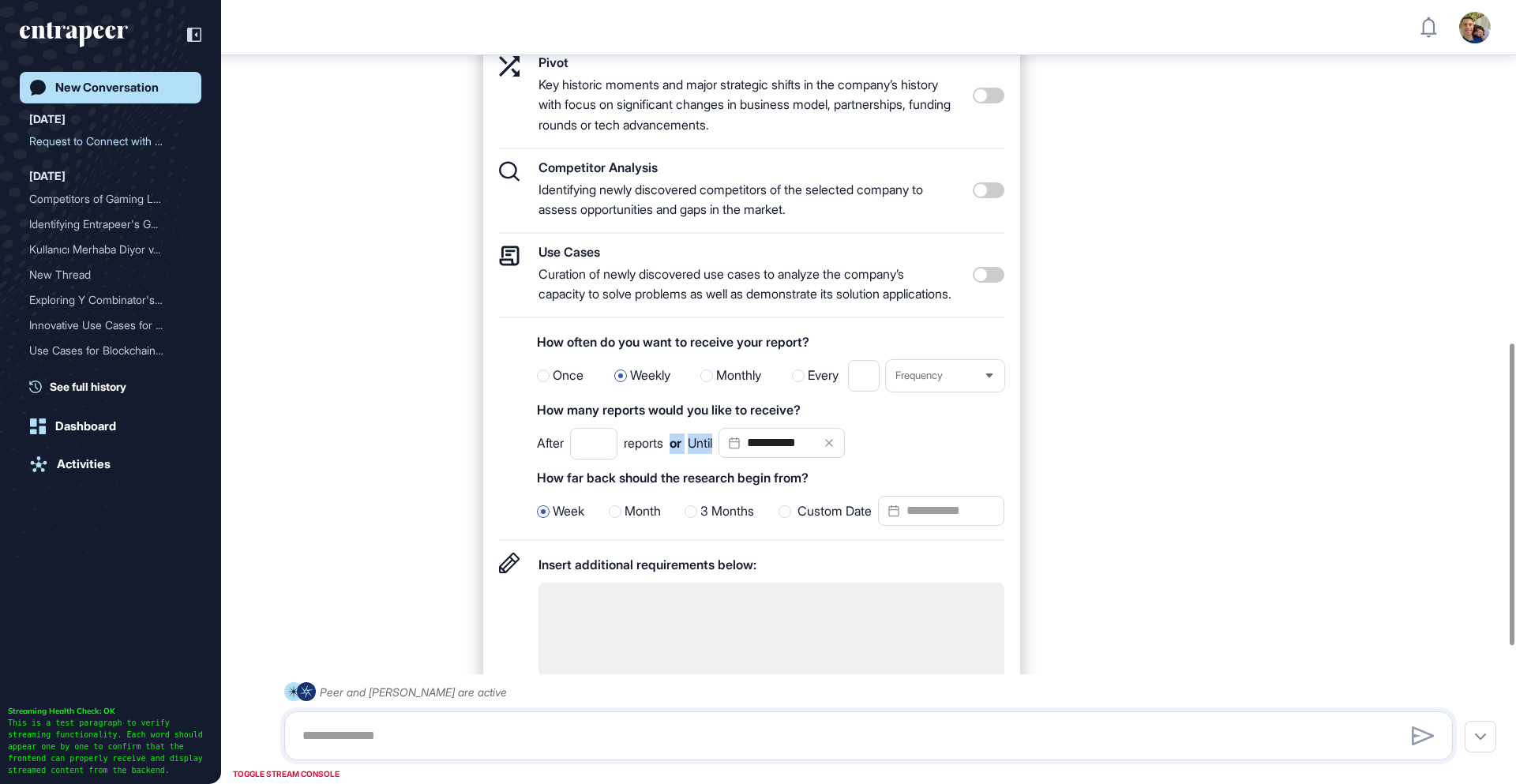
drag, startPoint x: 676, startPoint y: 469, endPoint x: 722, endPoint y: 470, distance: 46.0
click at [722, 460] on div "**********" at bounding box center [691, 443] width 308 height 31
copy div "or Until"
drag, startPoint x: 827, startPoint y: 502, endPoint x: 535, endPoint y: 500, distance: 292.0
click at [536, 502] on div "**********" at bounding box center [752, 435] width 506 height 211
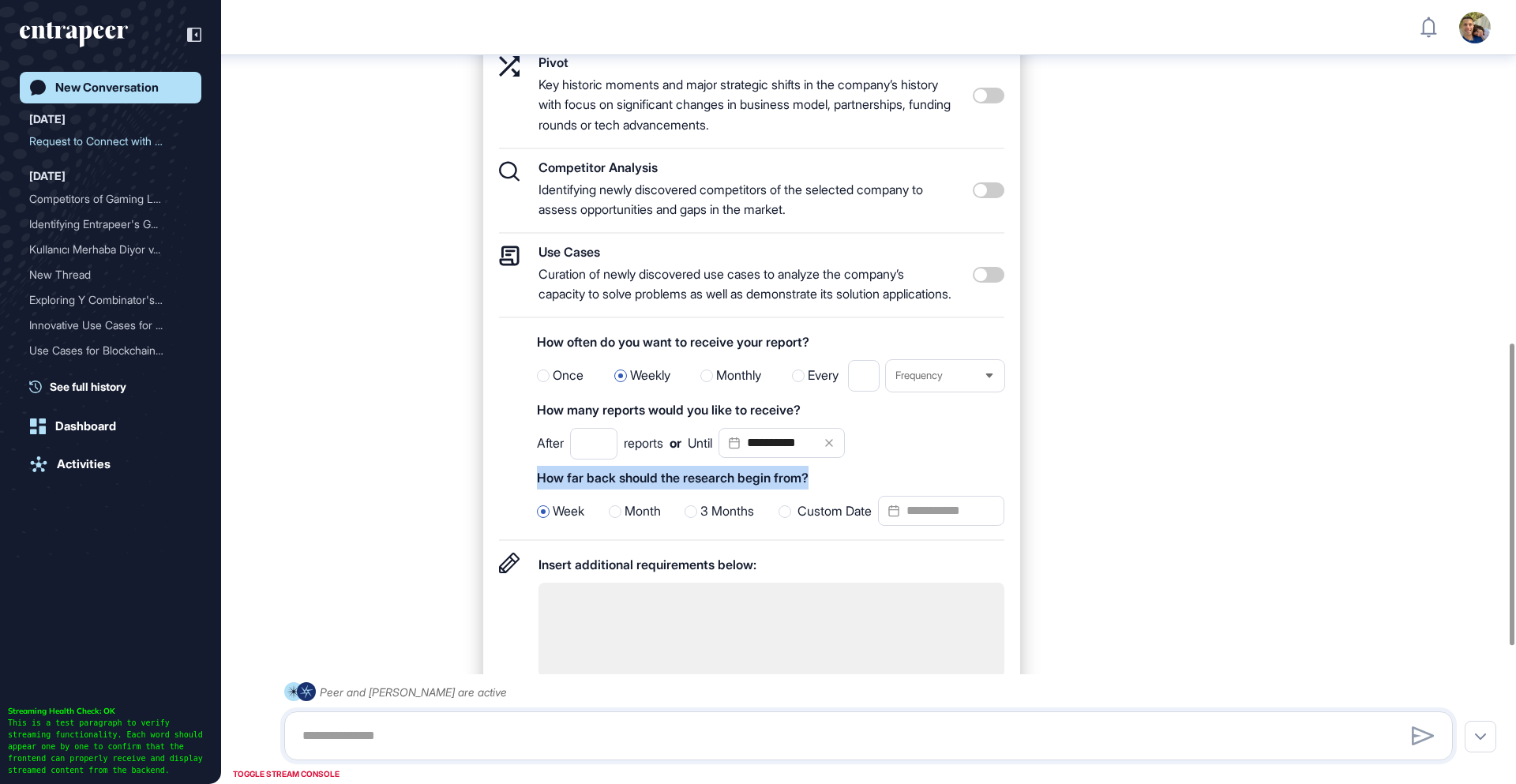
copy div "How far back should the research begin from?"
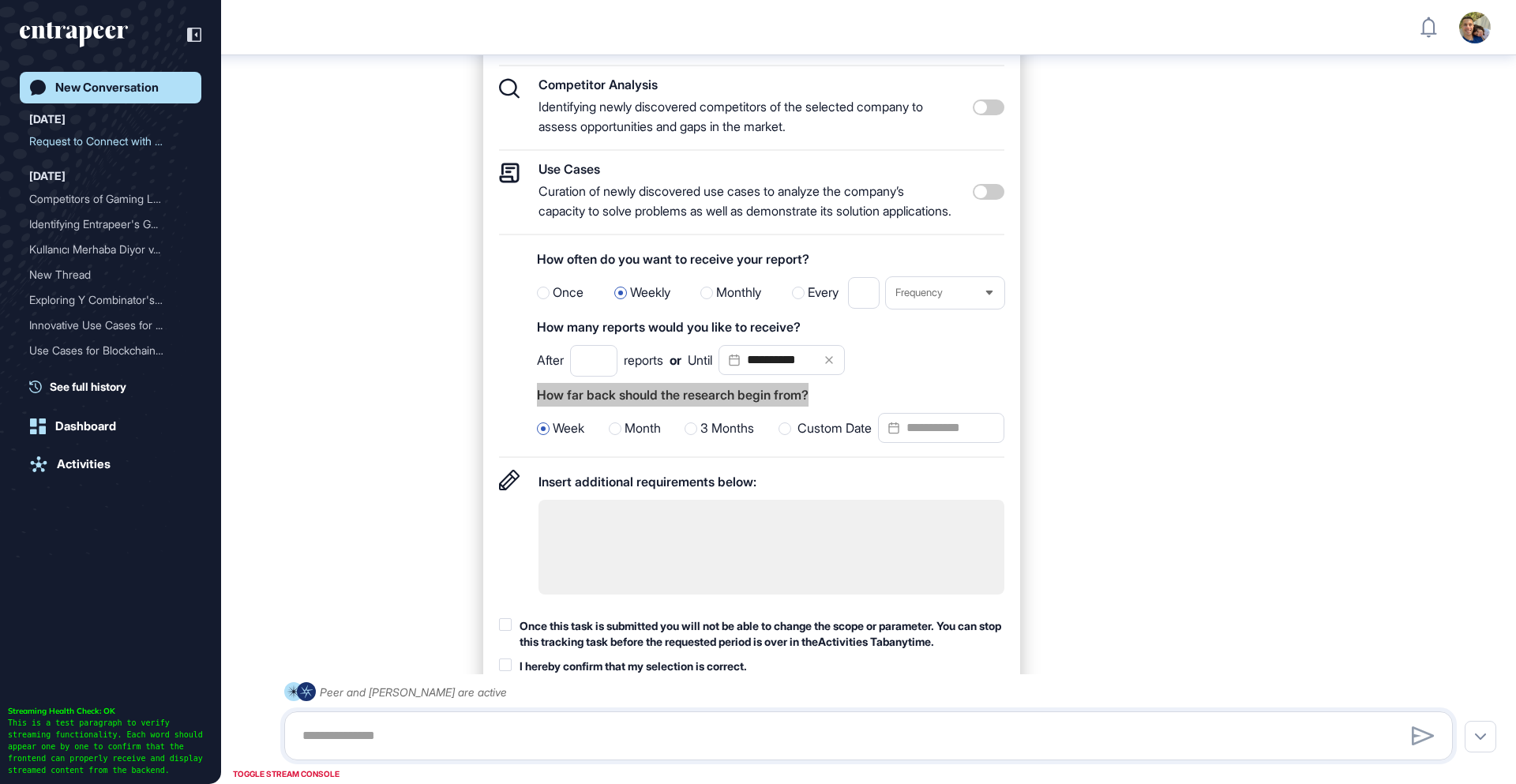
scroll to position [977, 0]
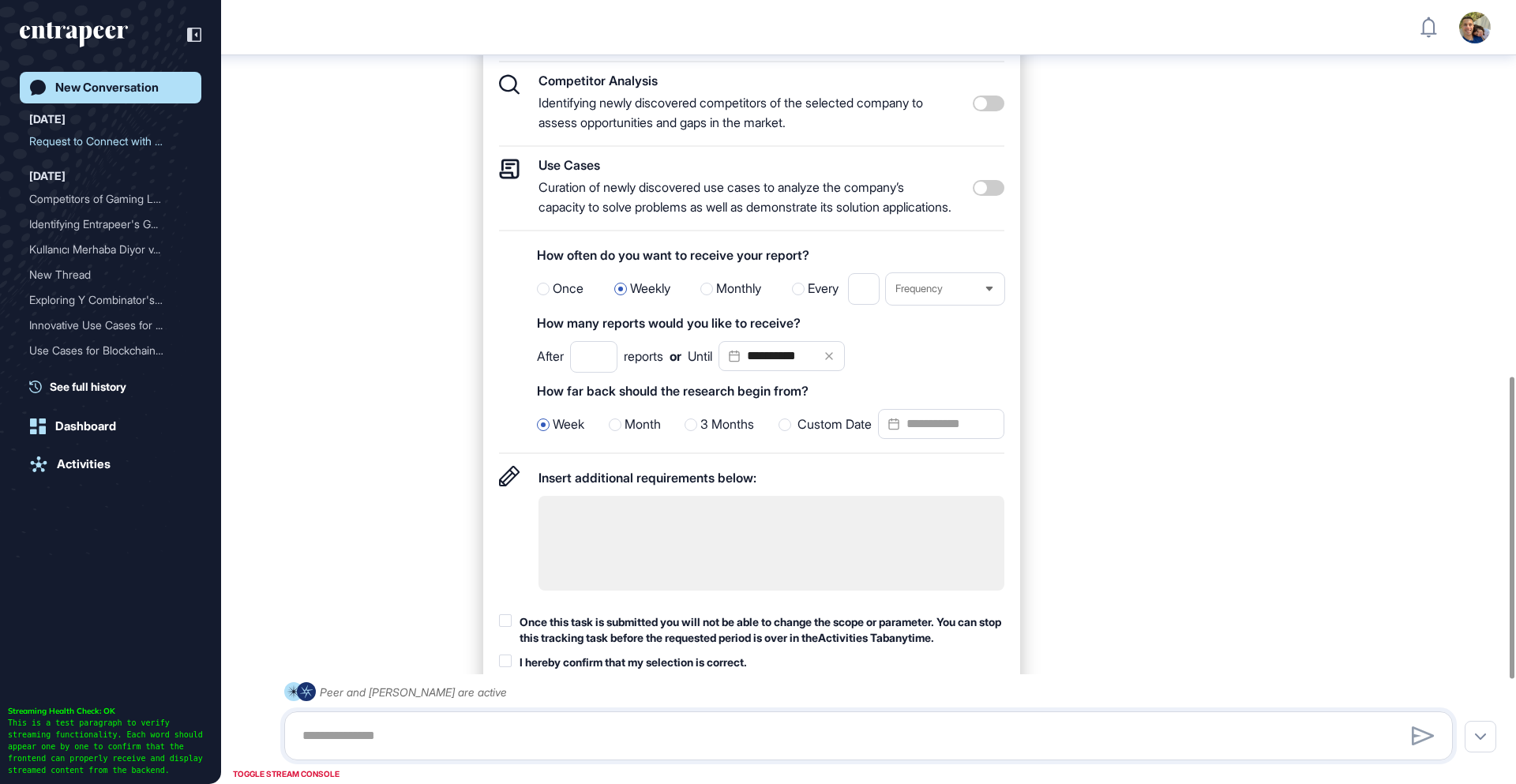
drag, startPoint x: 551, startPoint y: 444, endPoint x: 754, endPoint y: 448, distance: 203.0
click at [722, 441] on div "Week Month 3 Months Custom Date" at bounding box center [770, 424] width 467 height 31
drag, startPoint x: 718, startPoint y: 448, endPoint x: 550, endPoint y: 445, distance: 168.0
click at [547, 441] on div "Week Month 3 Months Custom Date" at bounding box center [770, 424] width 467 height 31
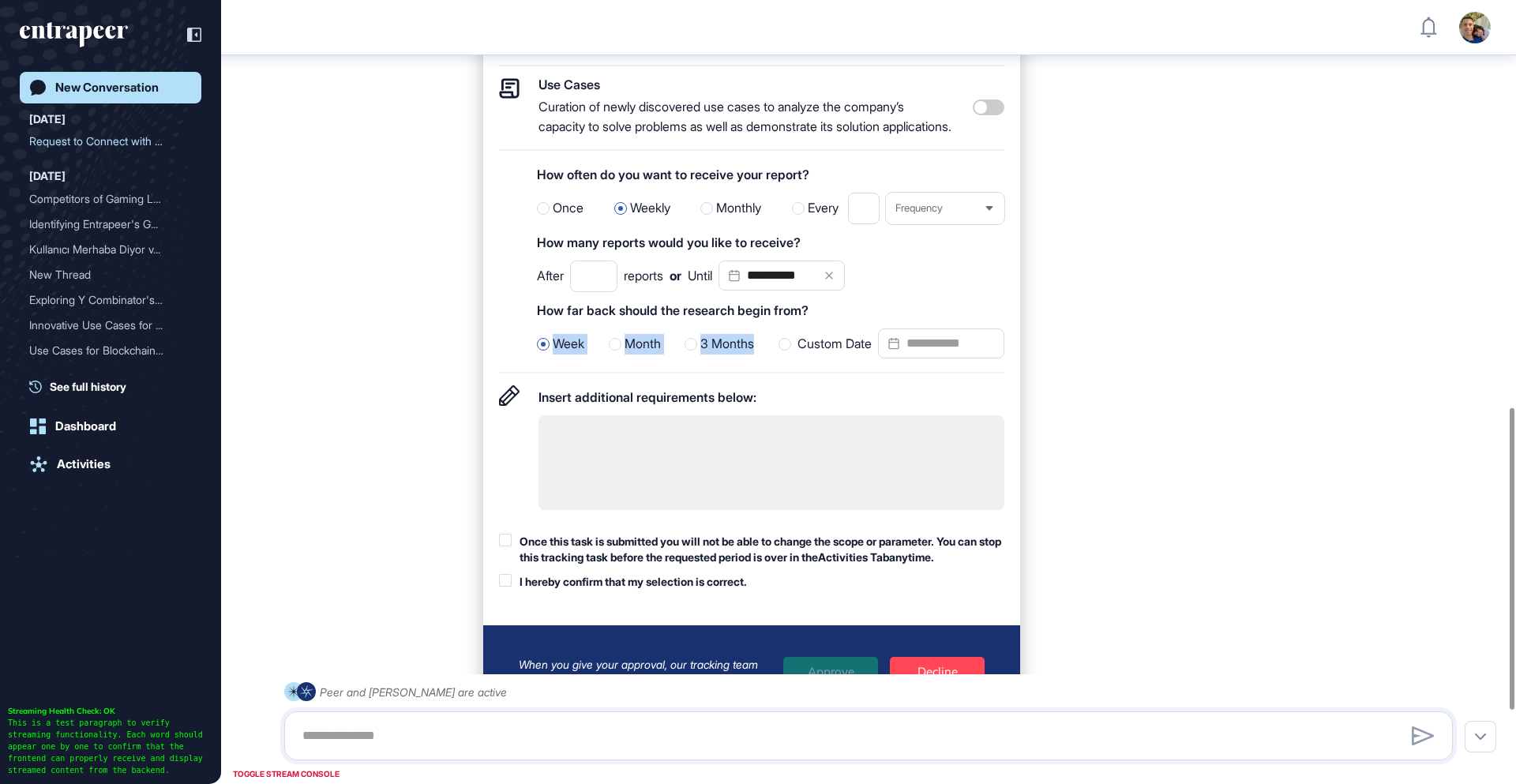
scroll to position [1058, 0]
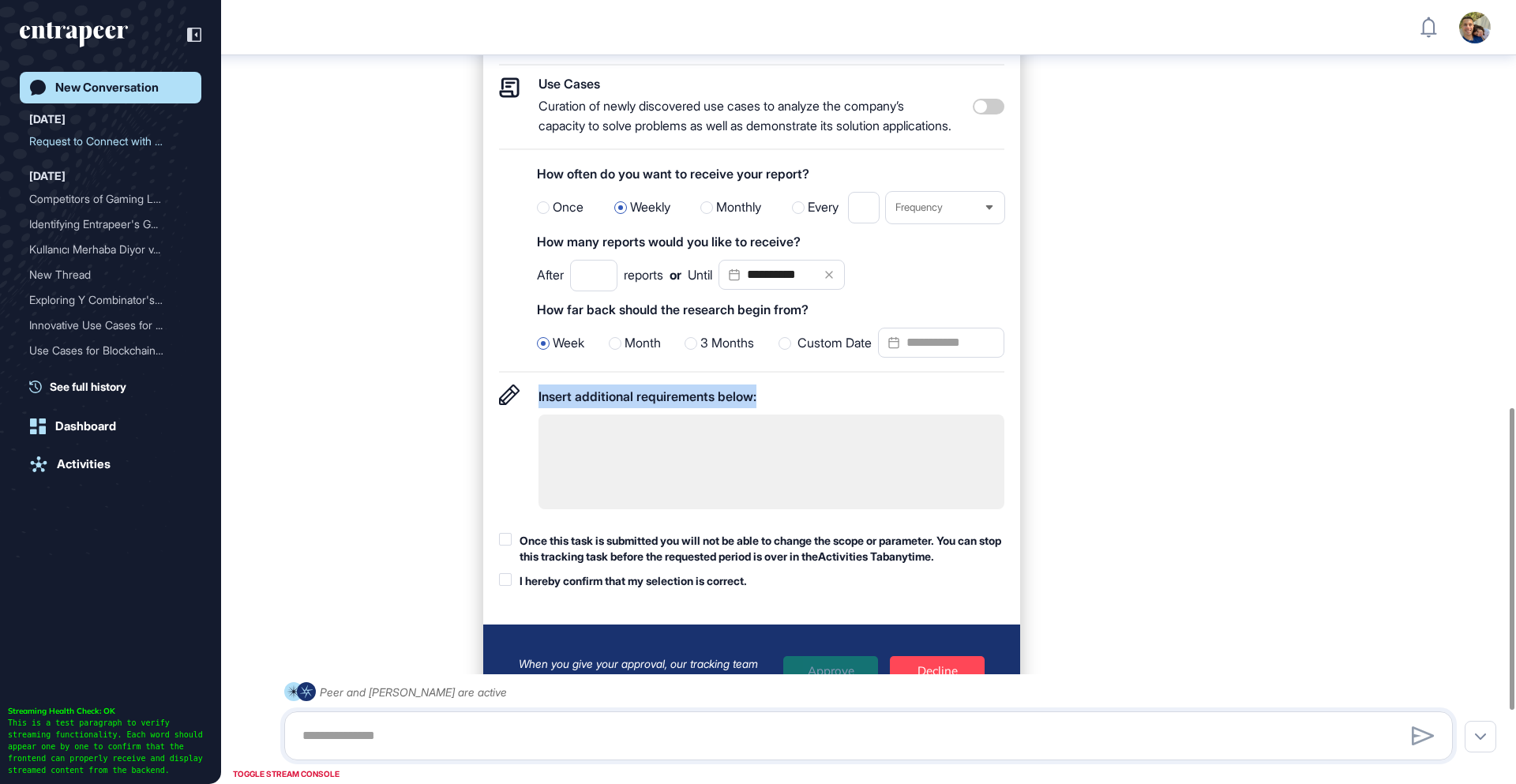
drag, startPoint x: 776, startPoint y: 420, endPoint x: 533, endPoint y: 411, distance: 243.2
click at [533, 411] on div "Insert additional requirements below:" at bounding box center [752, 453] width 506 height 136
click at [549, 214] on div at bounding box center [543, 208] width 13 height 13
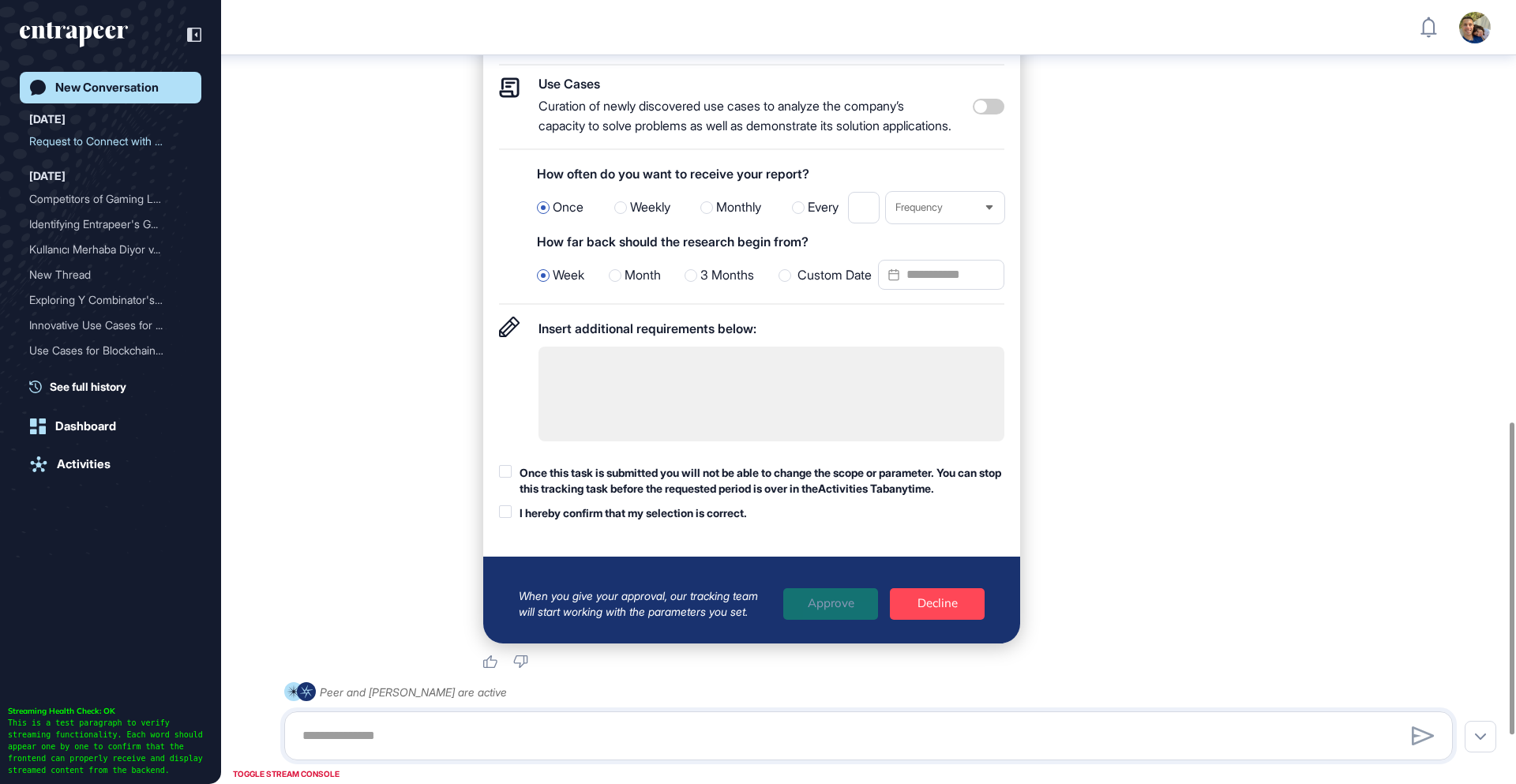
click at [624, 218] on label "Weekly" at bounding box center [642, 208] width 56 height 21
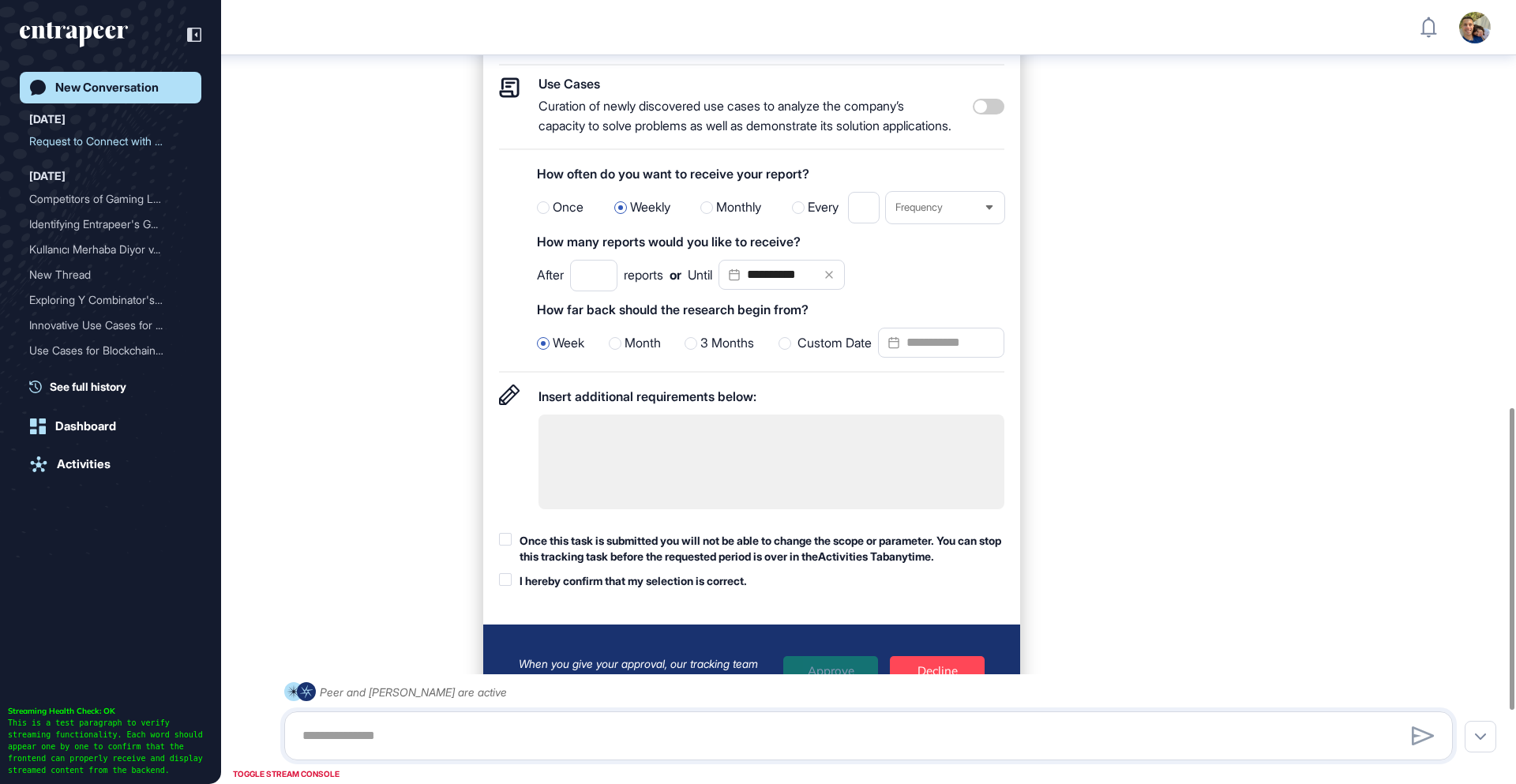
click at [551, 218] on label "Once" at bounding box center [560, 208] width 47 height 21
